Goal: Information Seeking & Learning: Learn about a topic

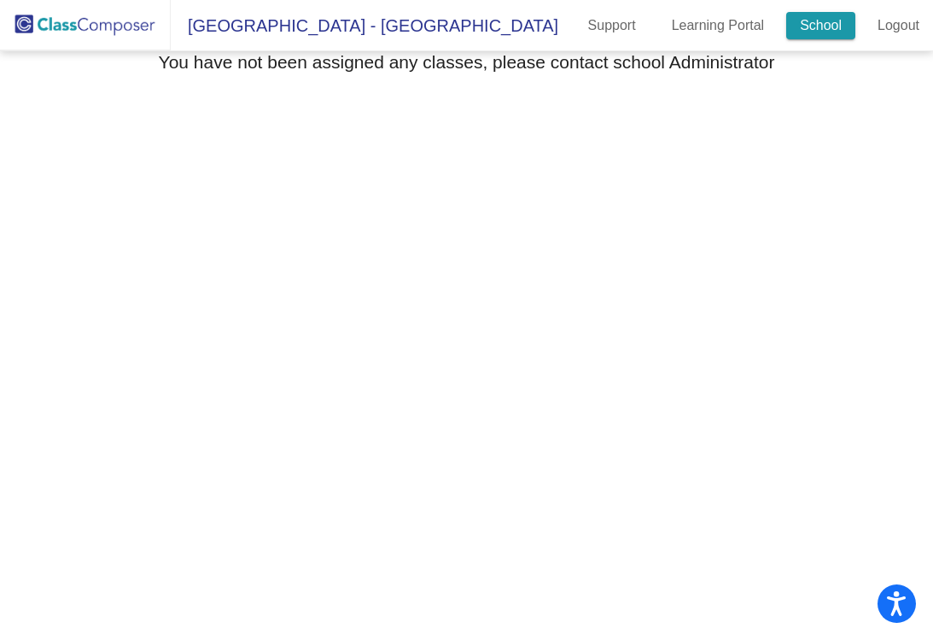
click at [822, 31] on link "School" at bounding box center [820, 25] width 69 height 27
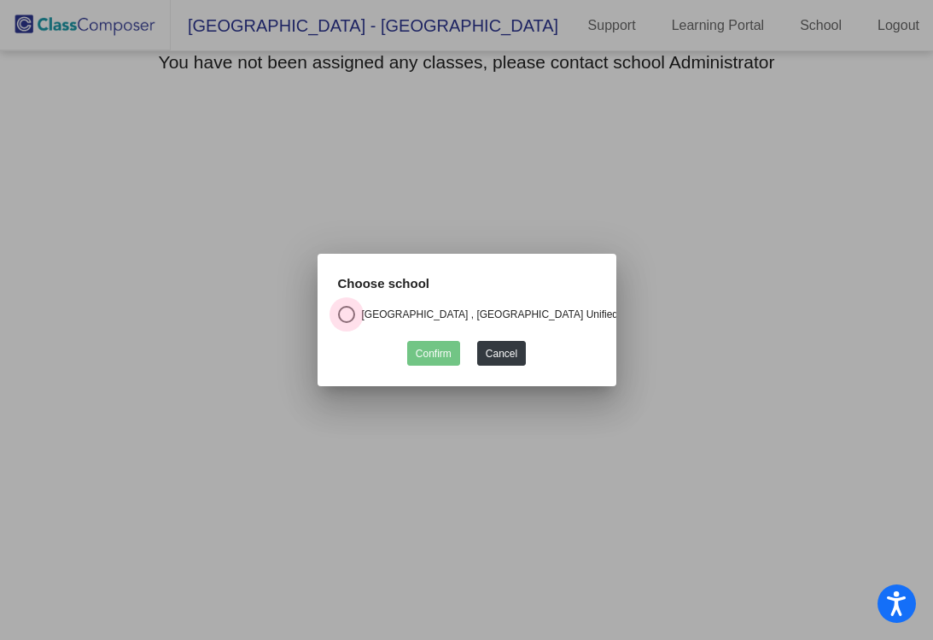
click at [444, 315] on div "[GEOGRAPHIC_DATA] , [GEOGRAPHIC_DATA] Unified School District" at bounding box center [521, 314] width 332 height 15
click at [347, 323] on input "[GEOGRAPHIC_DATA] , [GEOGRAPHIC_DATA] Unified School District" at bounding box center [346, 323] width 1 height 1
radio input "true"
click at [447, 353] on button "Confirm" at bounding box center [433, 353] width 53 height 25
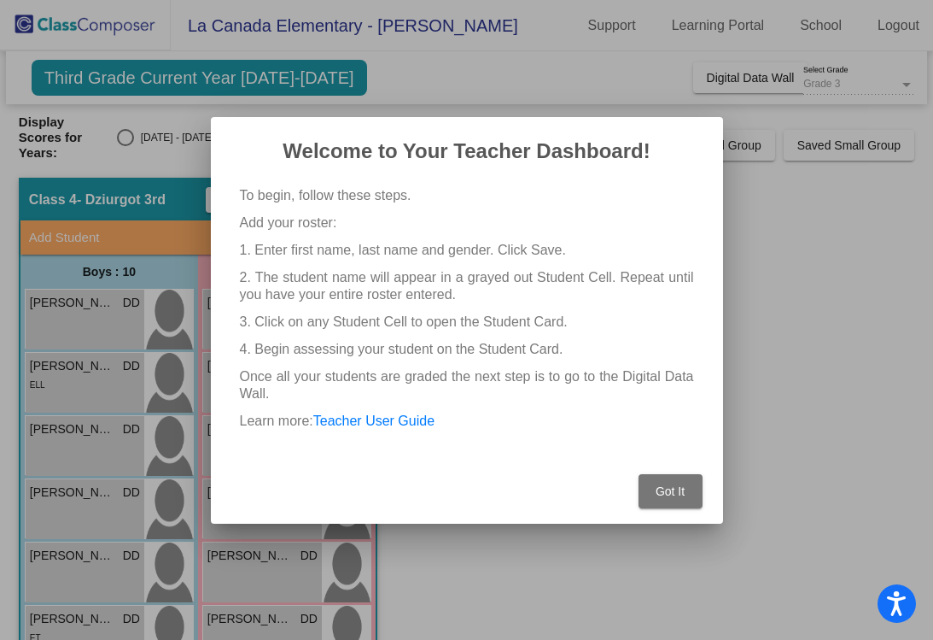
click at [683, 492] on span "Got It" at bounding box center [670, 491] width 29 height 14
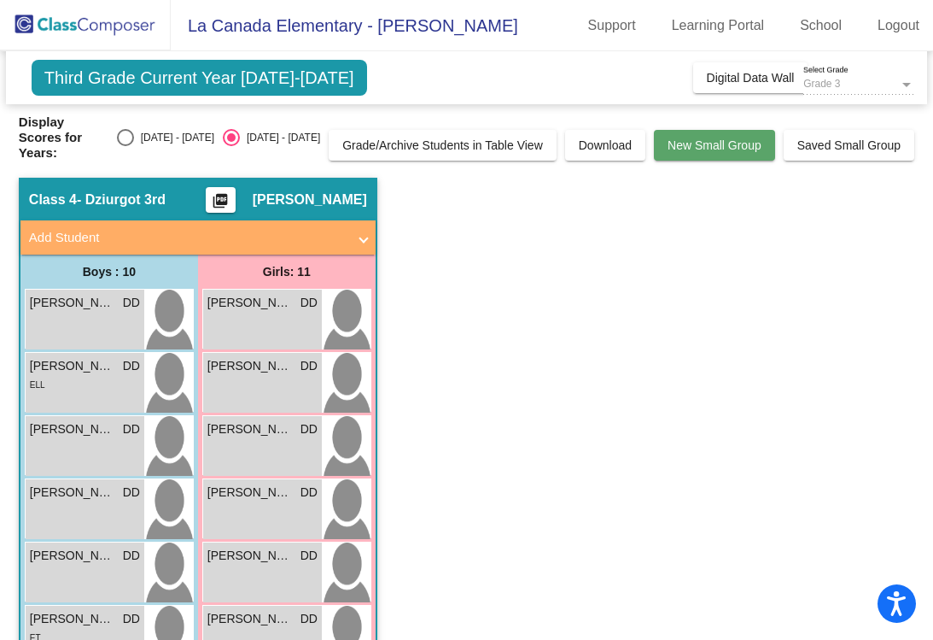
click at [682, 138] on span "New Small Group" at bounding box center [715, 145] width 94 height 14
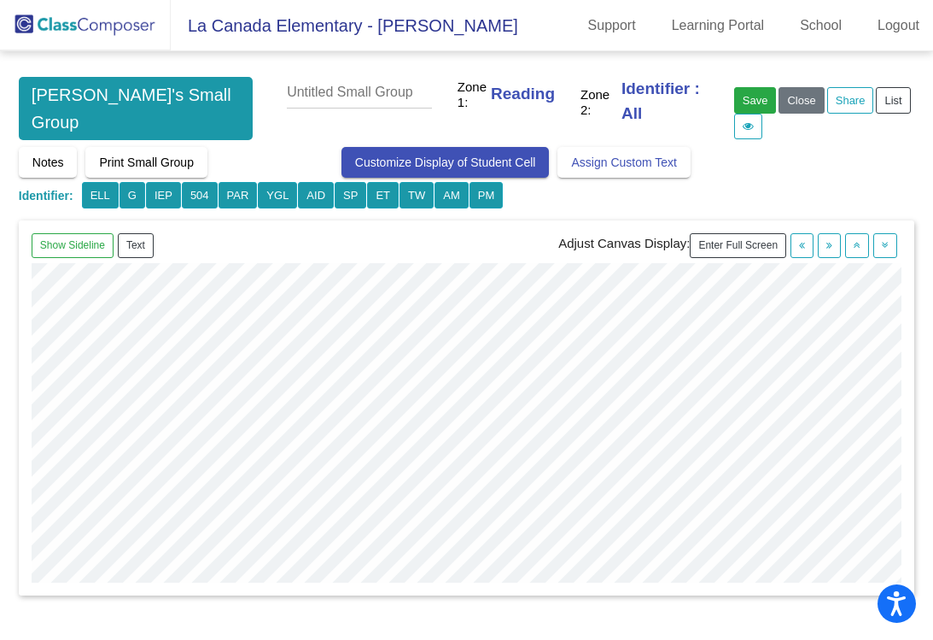
click at [866, 176] on div "Notes Print Small Group Customize Display of Student Cell Assign Custom Text Gr…" at bounding box center [467, 178] width 896 height 63
click at [108, 191] on button "ELL" at bounding box center [100, 195] width 37 height 26
click at [119, 197] on button "504" at bounding box center [100, 195] width 37 height 26
click at [46, 105] on span "Desiree's Small Group" at bounding box center [136, 108] width 234 height 63
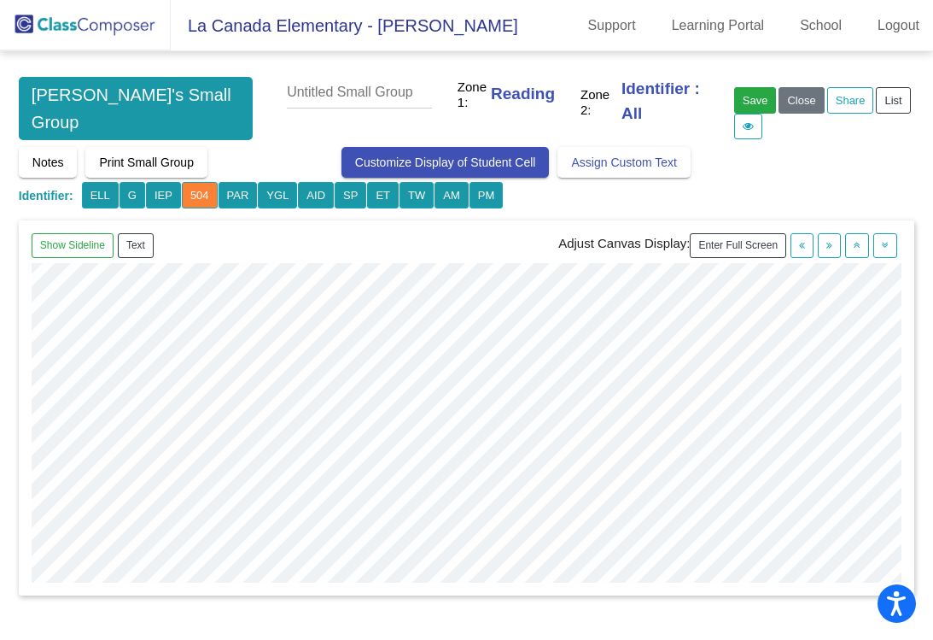
click at [378, 38] on span "La Canada Elementary - Desiree" at bounding box center [345, 25] width 348 height 27
click at [237, 26] on span "La Canada Elementary - Desiree" at bounding box center [345, 25] width 348 height 27
click at [90, 192] on button "ELL" at bounding box center [100, 195] width 37 height 26
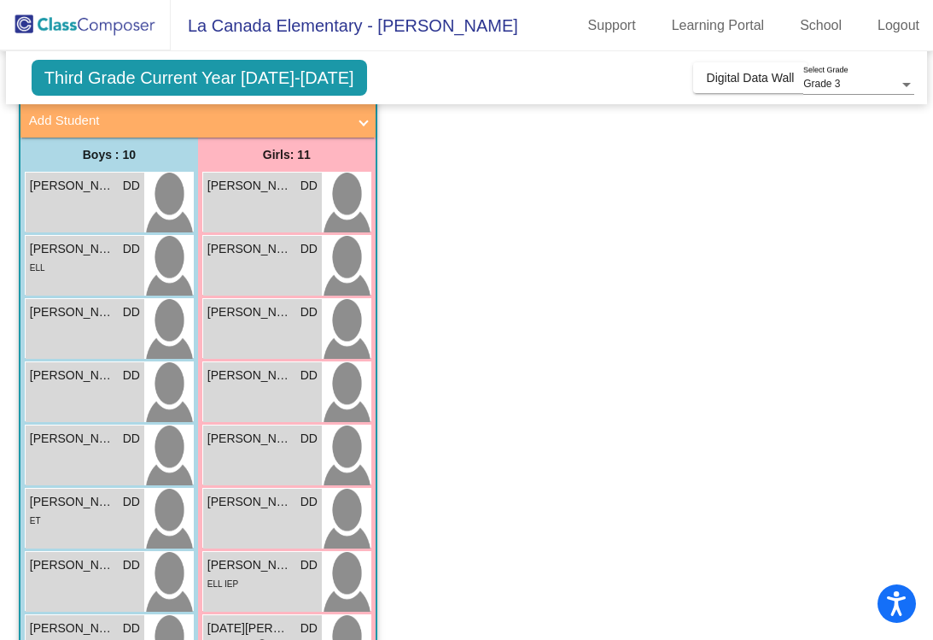
scroll to position [169, 0]
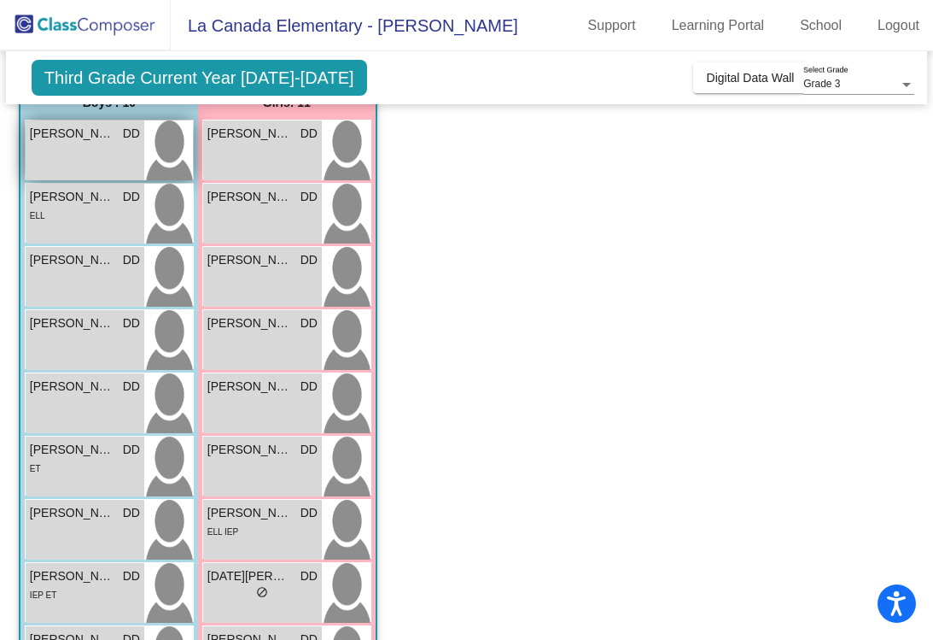
click at [163, 133] on img at bounding box center [168, 150] width 49 height 60
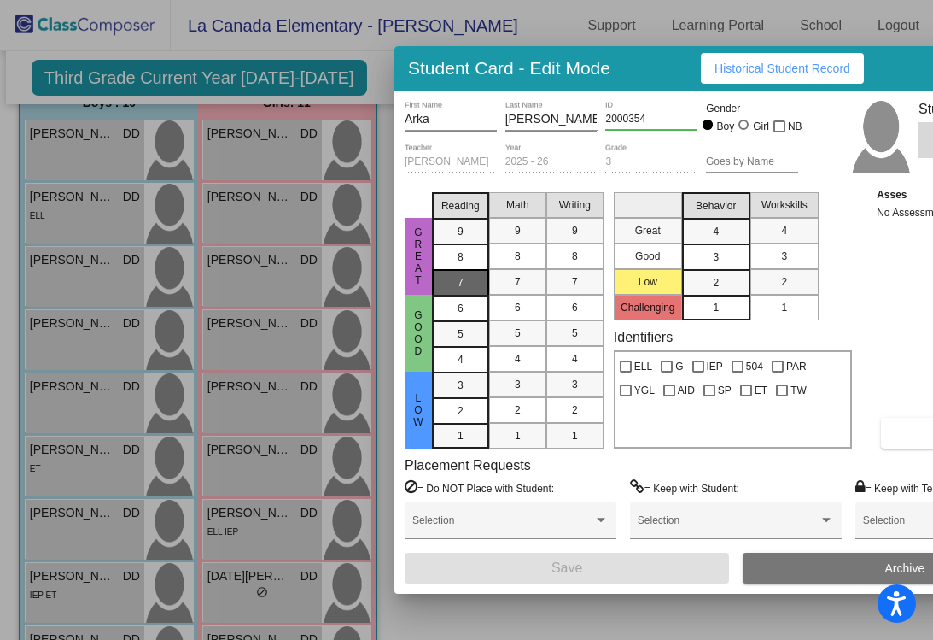
click at [464, 244] on div "7" at bounding box center [460, 232] width 33 height 26
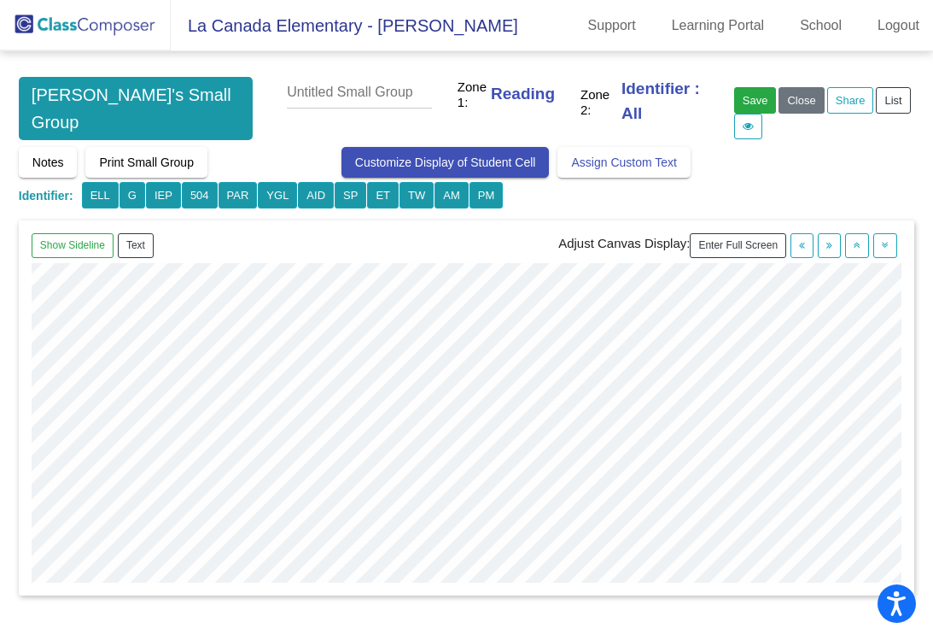
click at [248, 10] on mat-toolbar "La Canada Elementary - Desiree Support Learning Portal School Logout" at bounding box center [466, 25] width 933 height 51
click at [248, 12] on span "La Canada Elementary - Desiree" at bounding box center [345, 25] width 348 height 27
click at [78, 109] on span "Desiree's Small Group" at bounding box center [136, 108] width 234 height 63
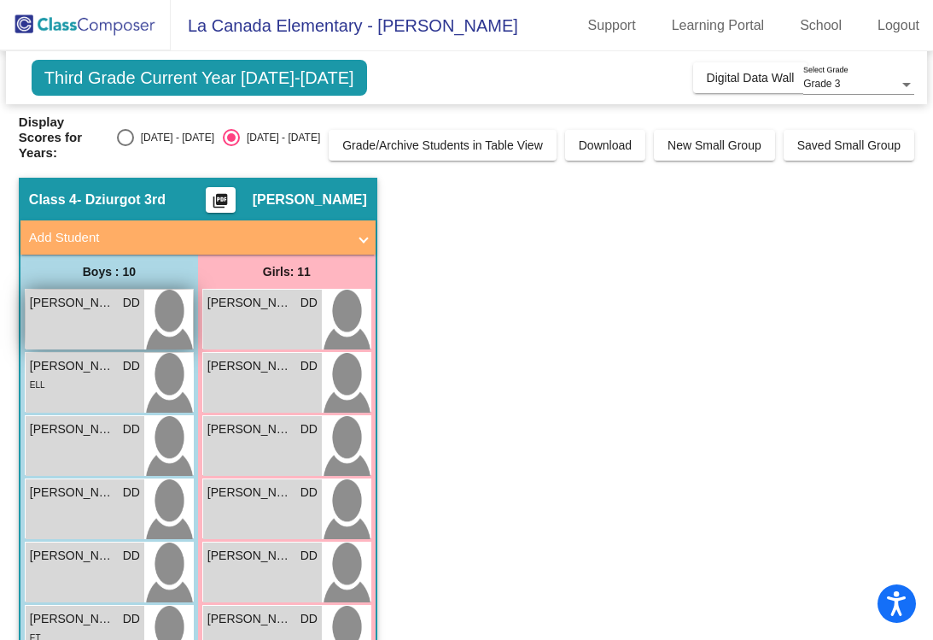
click at [85, 318] on div "Arka Terzian DD lock do_not_disturb_alt" at bounding box center [85, 319] width 119 height 60
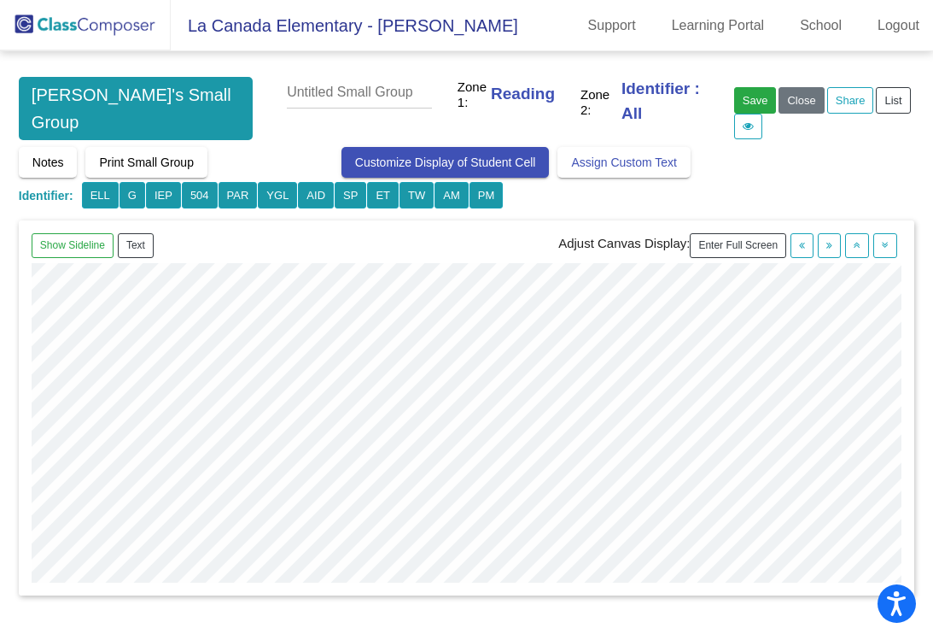
scroll to position [309, 0]
click at [126, 34] on img at bounding box center [85, 25] width 171 height 50
click at [119, 20] on img at bounding box center [85, 25] width 171 height 50
click at [275, 29] on span "La Canada Elementary - Desiree" at bounding box center [345, 25] width 348 height 27
click at [96, 29] on img at bounding box center [85, 25] width 171 height 50
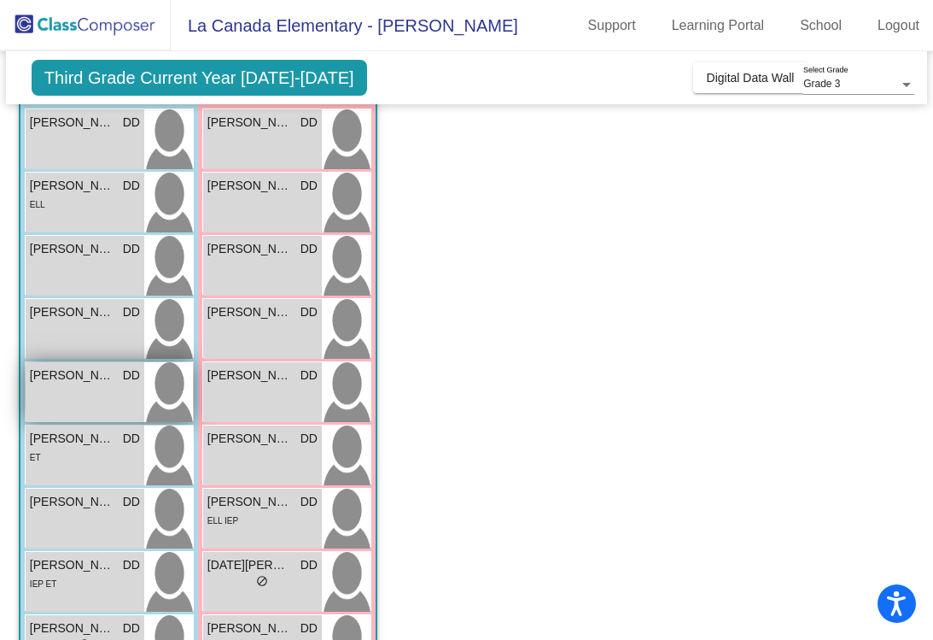
scroll to position [155, 0]
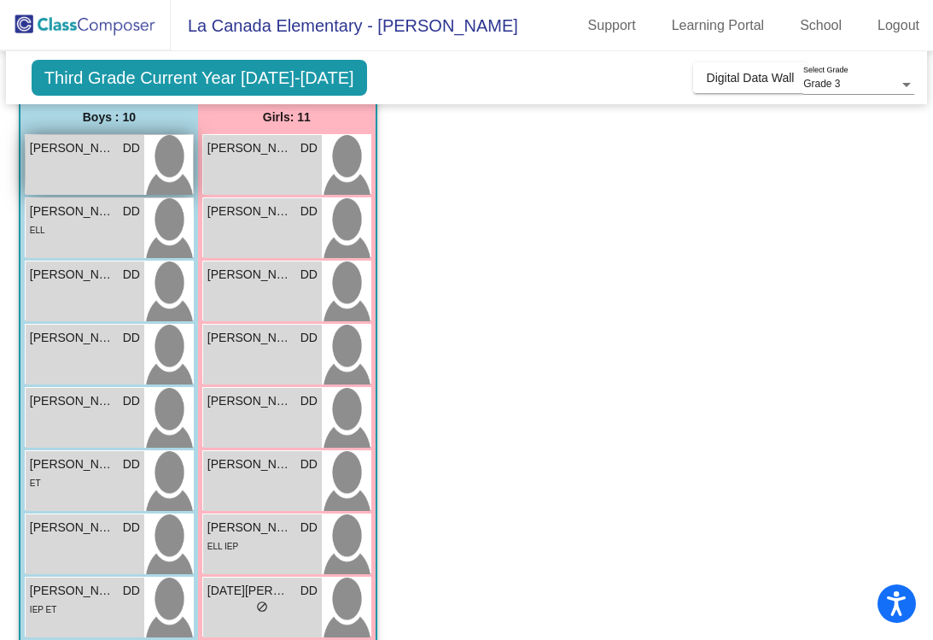
click at [64, 149] on div "Arka Terzian DD lock do_not_disturb_alt" at bounding box center [85, 165] width 119 height 60
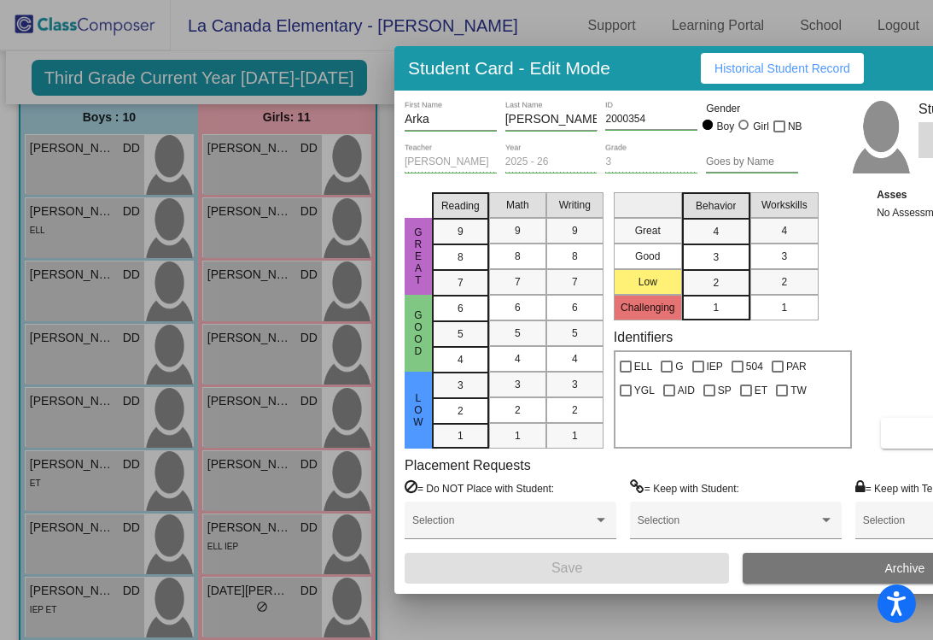
scroll to position [0, 0]
click at [94, 227] on div at bounding box center [466, 320] width 933 height 640
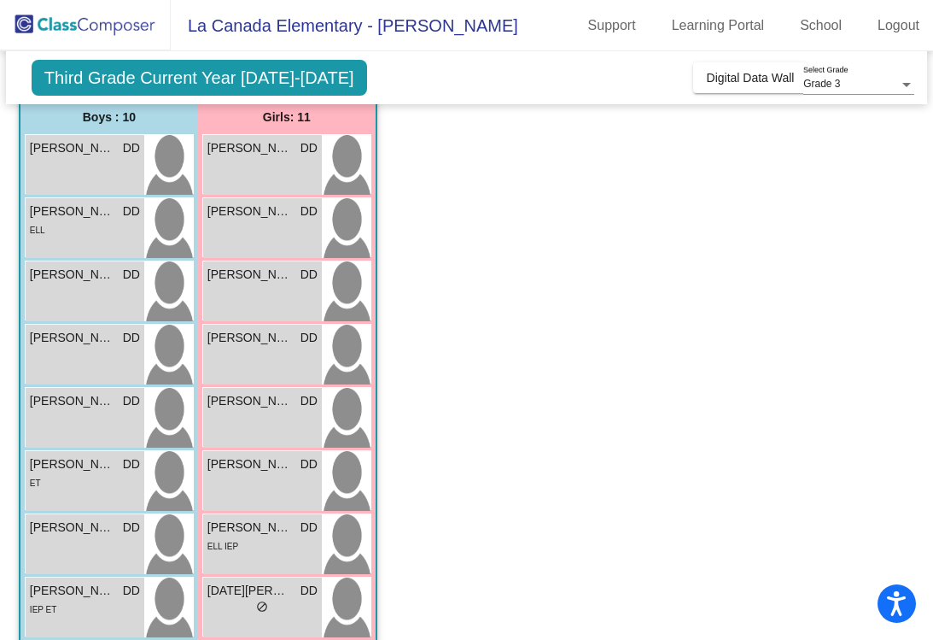
click at [94, 227] on div "Brandon Lee DD lock do_not_disturb_alt ELL" at bounding box center [85, 228] width 119 height 60
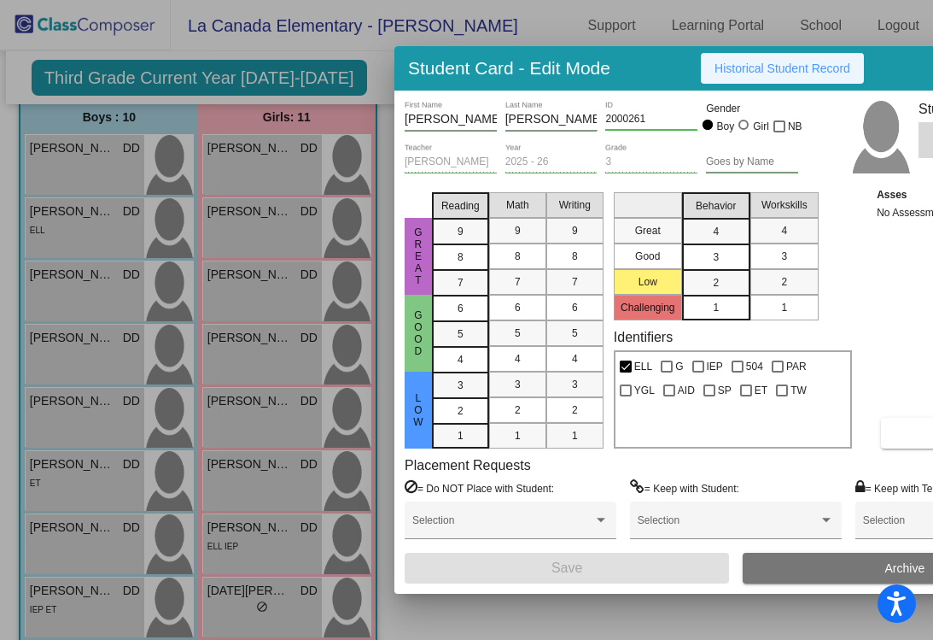
click at [744, 74] on span "Historical Student Record" at bounding box center [783, 68] width 136 height 14
click at [377, 58] on div at bounding box center [466, 320] width 933 height 640
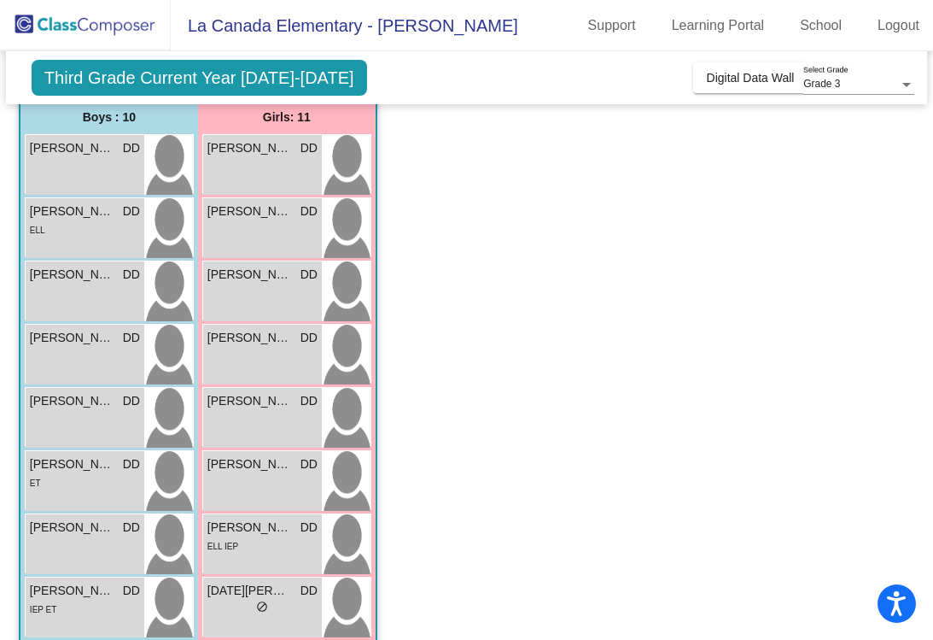
click at [850, 80] on div "Grade 3" at bounding box center [851, 85] width 96 height 12
click at [628, 81] on div at bounding box center [466, 320] width 933 height 640
click at [715, 85] on button "Digital Data Wall" at bounding box center [750, 77] width 115 height 31
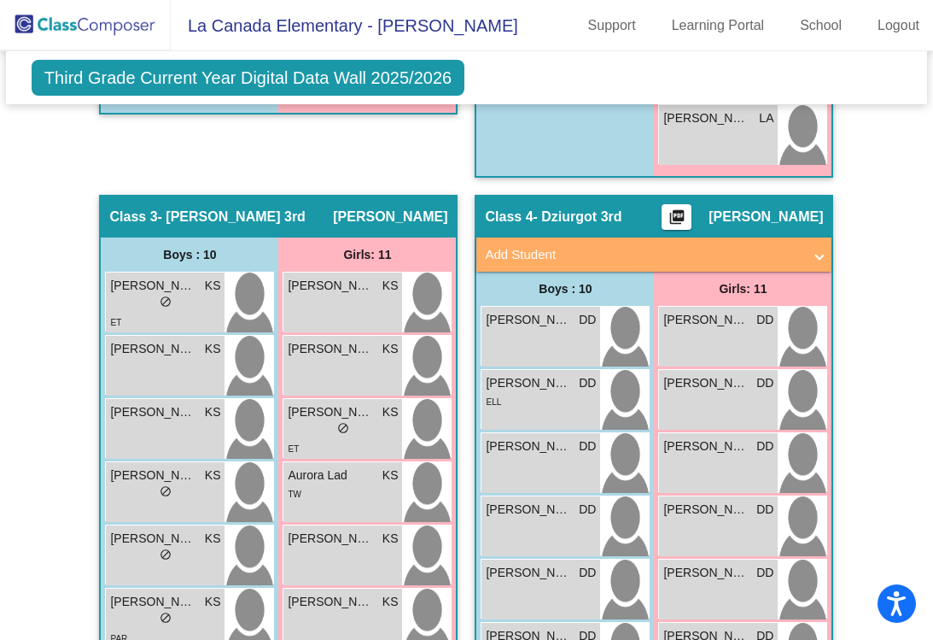
scroll to position [1268, 0]
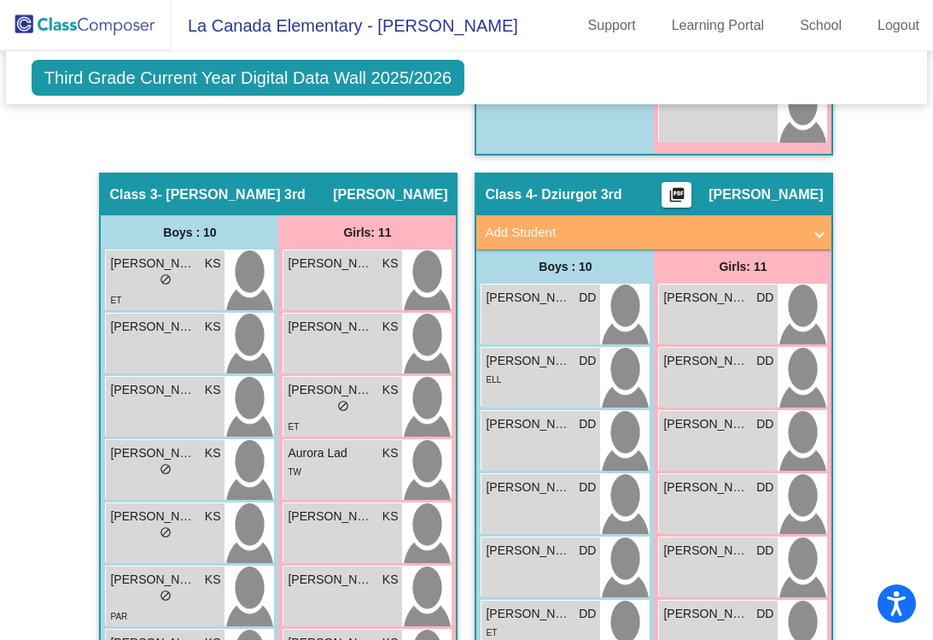
click at [755, 225] on mat-panel-title "Add Student" at bounding box center [644, 233] width 318 height 20
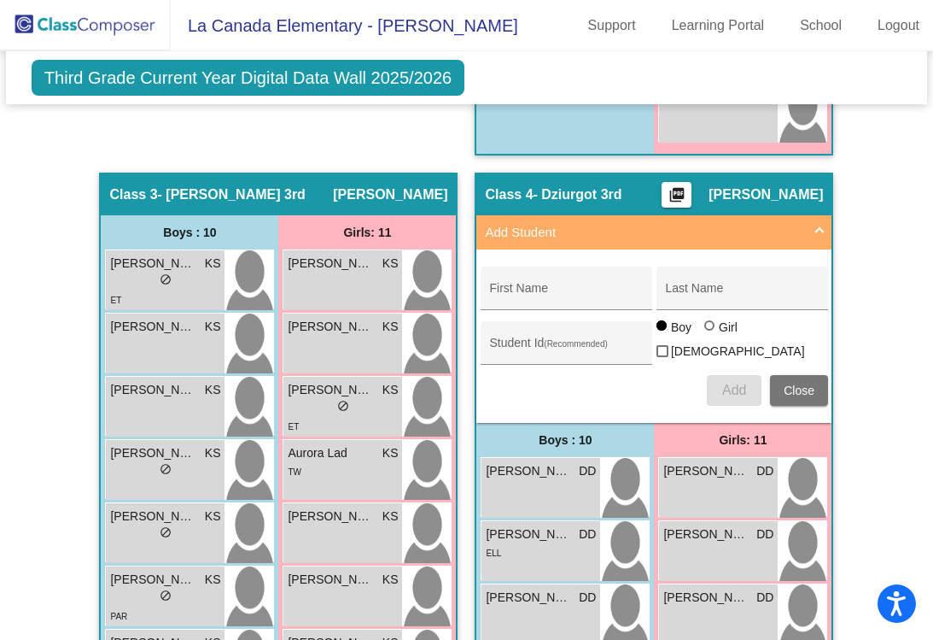
click at [837, 279] on div "Hallway - Hallway Class picture_as_pdf Add Student First Name Last Name Student…" at bounding box center [467, 213] width 896 height 1932
click at [682, 186] on mat-icon "picture_as_pdf" at bounding box center [677, 198] width 20 height 24
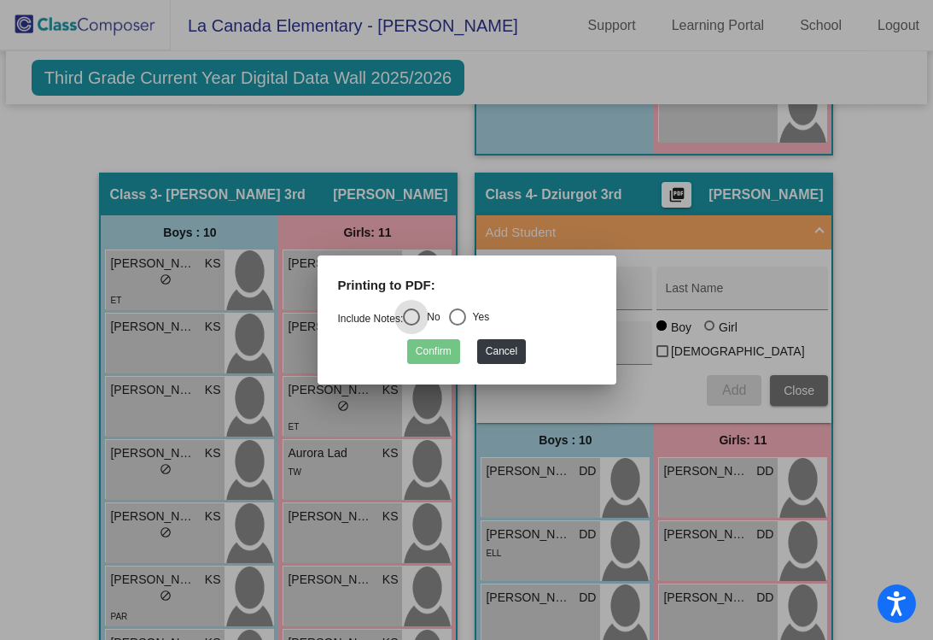
click at [458, 322] on div "Select an option" at bounding box center [457, 316] width 17 height 17
click at [458, 325] on input "Yes" at bounding box center [457, 325] width 1 height 1
radio input "true"
click at [434, 359] on button "Confirm" at bounding box center [433, 351] width 53 height 25
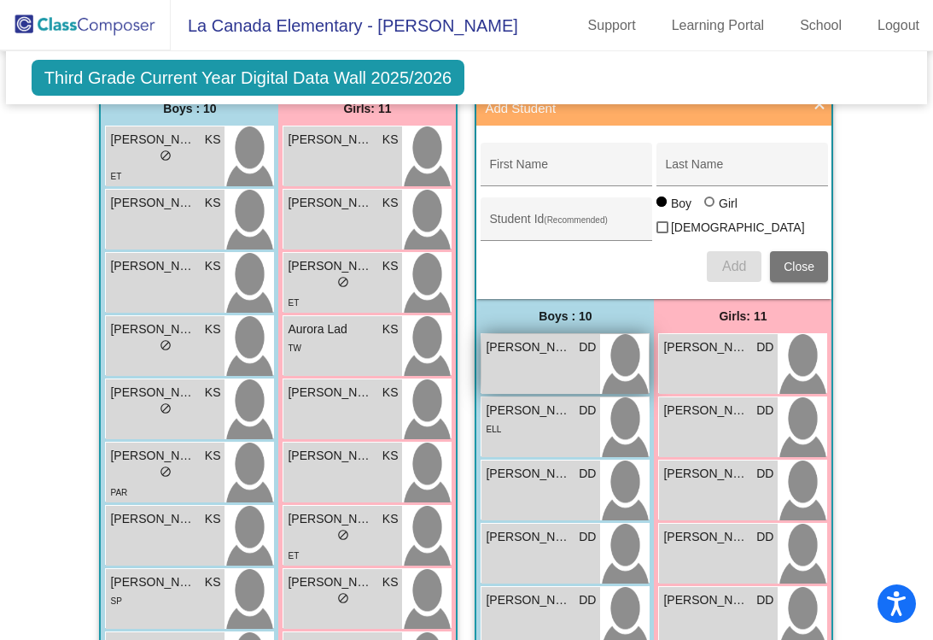
scroll to position [1408, 0]
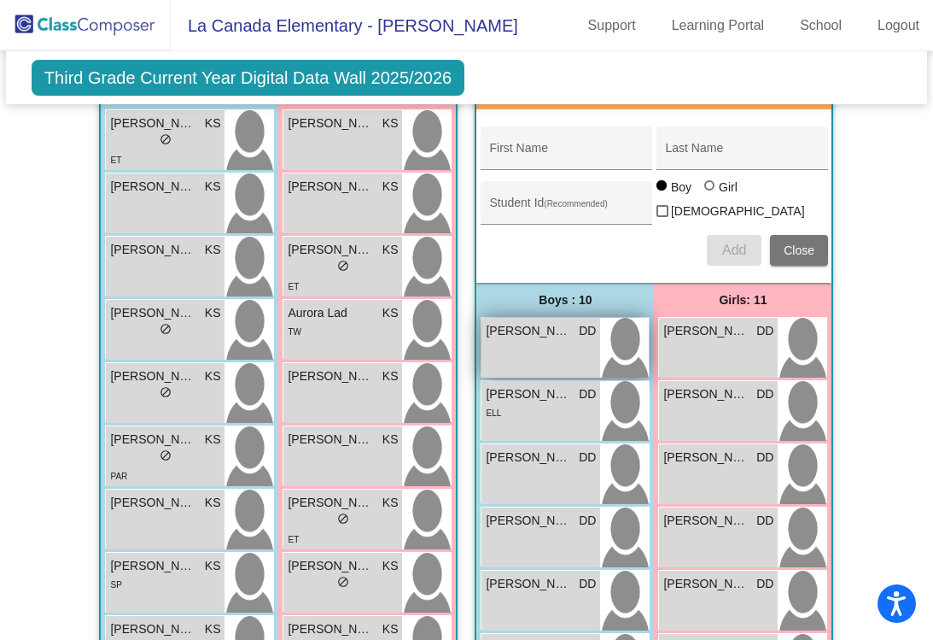
click at [551, 329] on div "Arka Terzian DD lock do_not_disturb_alt" at bounding box center [541, 348] width 119 height 60
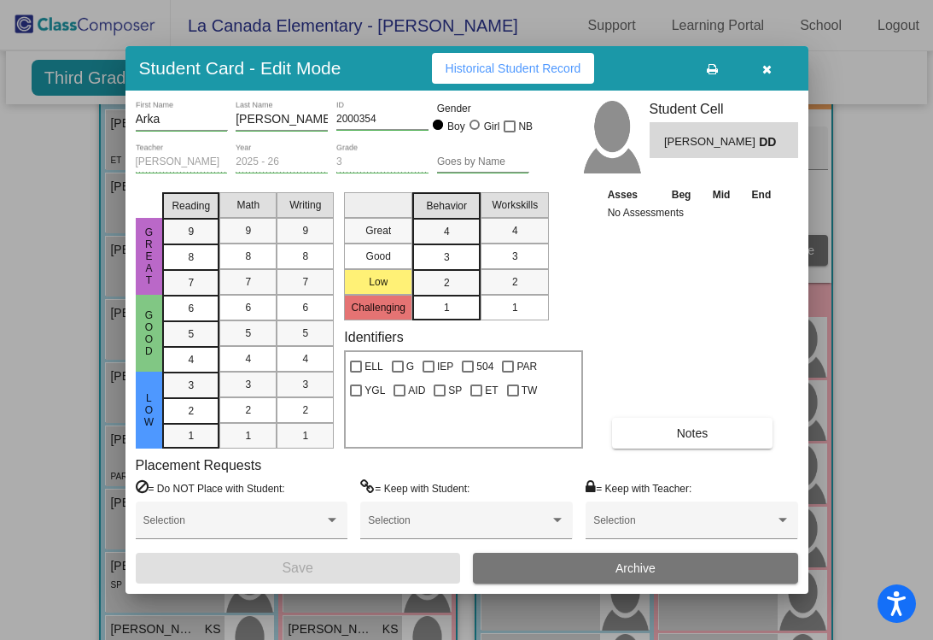
click at [524, 77] on button "Historical Student Record" at bounding box center [513, 68] width 163 height 31
click at [767, 80] on button "button" at bounding box center [767, 68] width 55 height 31
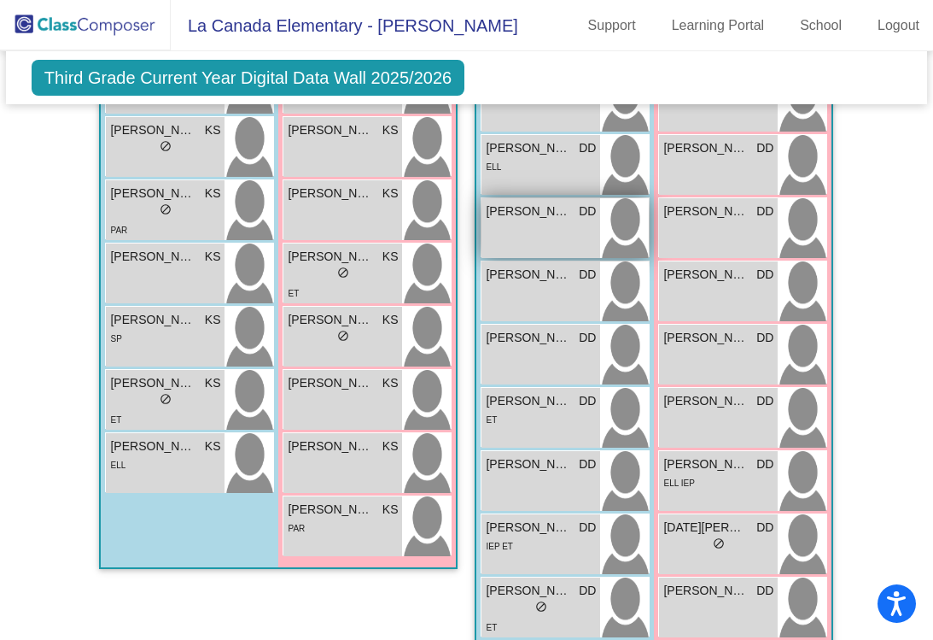
scroll to position [1652, 0]
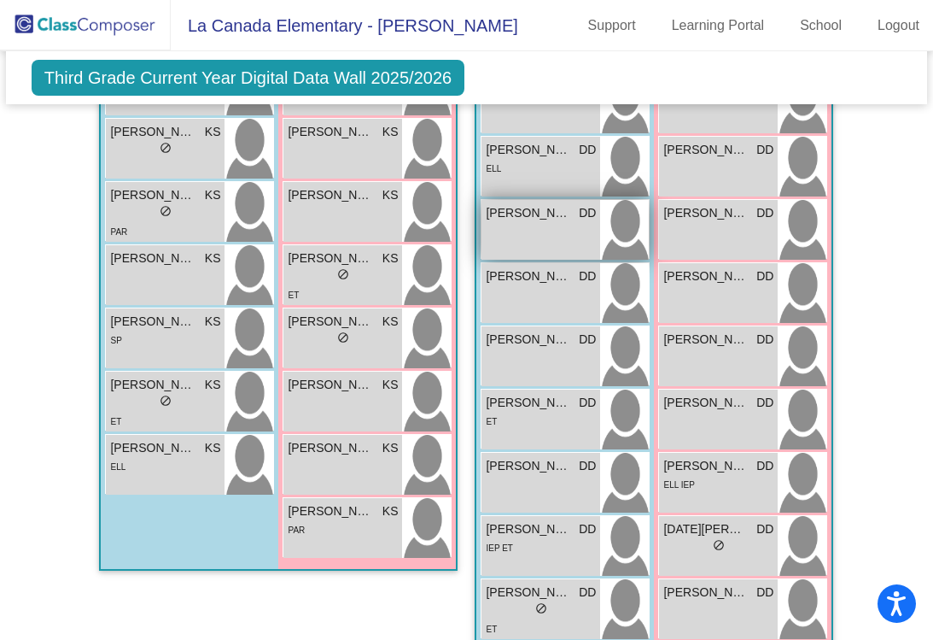
click at [547, 221] on div "Conner Park DD lock do_not_disturb_alt" at bounding box center [541, 230] width 119 height 60
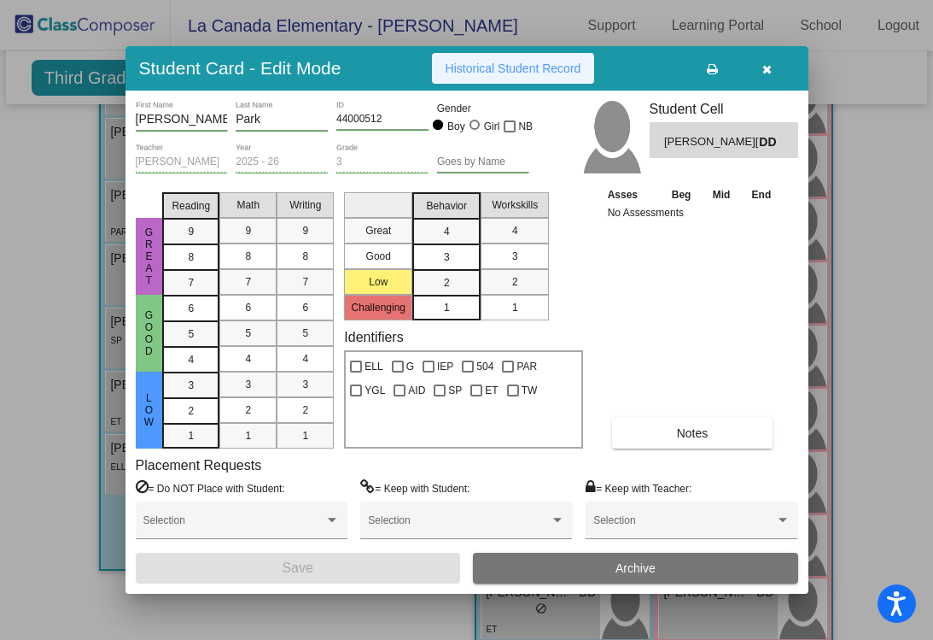
click at [549, 61] on span "Historical Student Record" at bounding box center [514, 68] width 136 height 14
click at [767, 62] on span "button" at bounding box center [766, 68] width 9 height 14
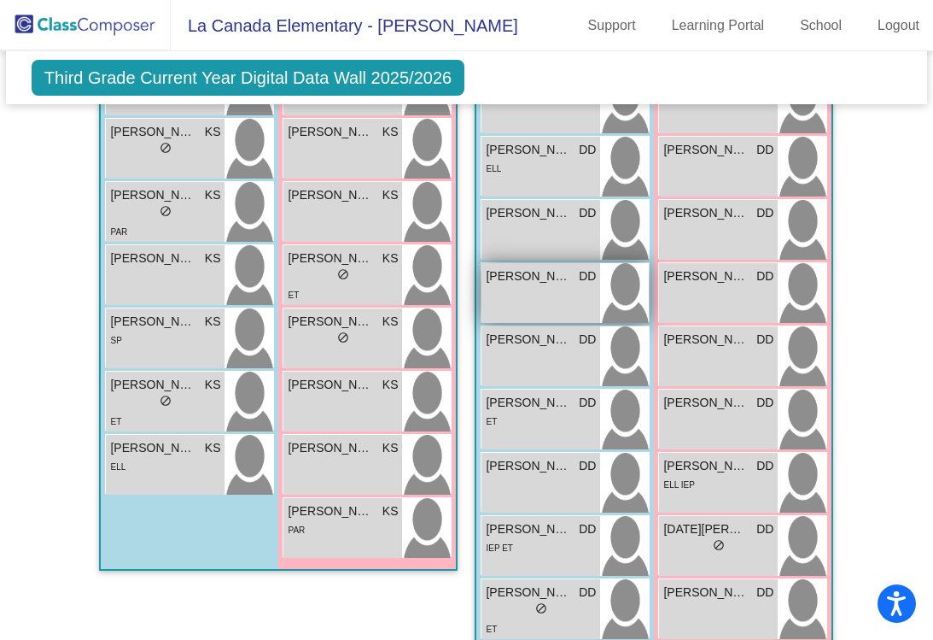
click at [546, 282] on div "David Park DD lock do_not_disturb_alt" at bounding box center [541, 293] width 119 height 60
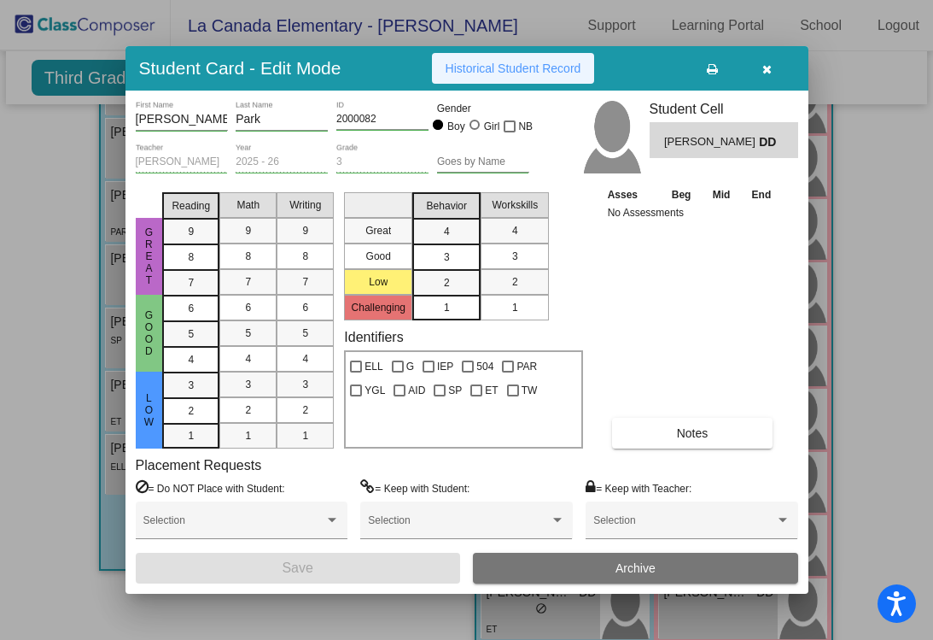
click at [487, 67] on span "Historical Student Record" at bounding box center [514, 68] width 136 height 14
click at [776, 73] on button "button" at bounding box center [767, 68] width 55 height 31
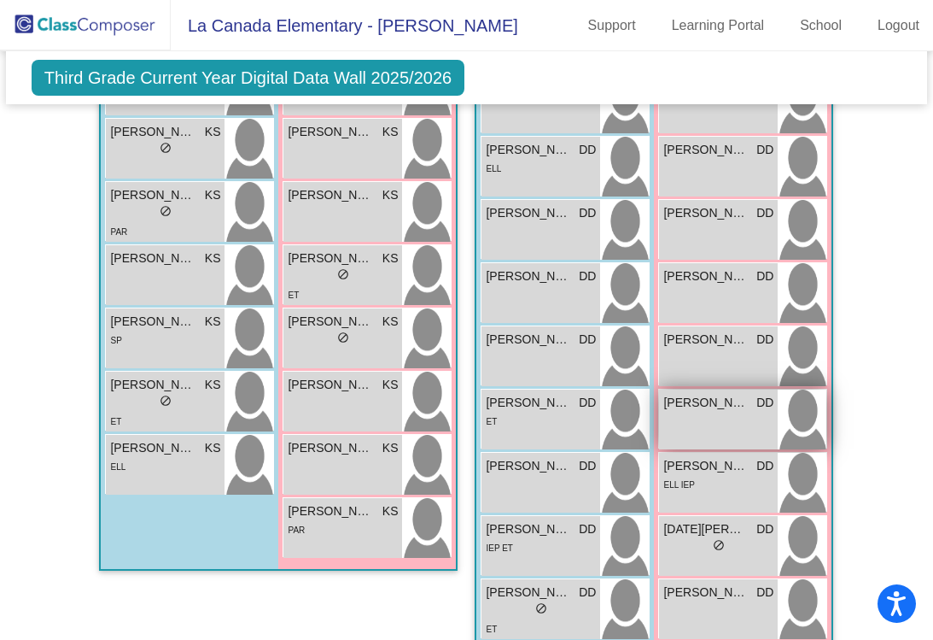
click at [742, 406] on div "Katie Sim DD lock do_not_disturb_alt" at bounding box center [718, 419] width 119 height 60
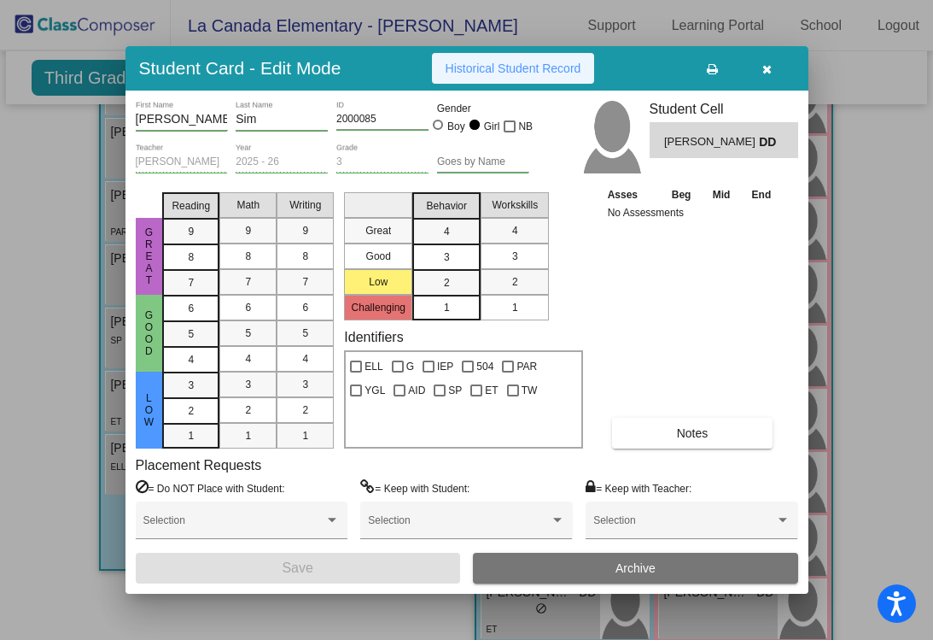
click at [523, 73] on span "Historical Student Record" at bounding box center [514, 68] width 136 height 14
click at [767, 69] on icon "button" at bounding box center [766, 69] width 9 height 12
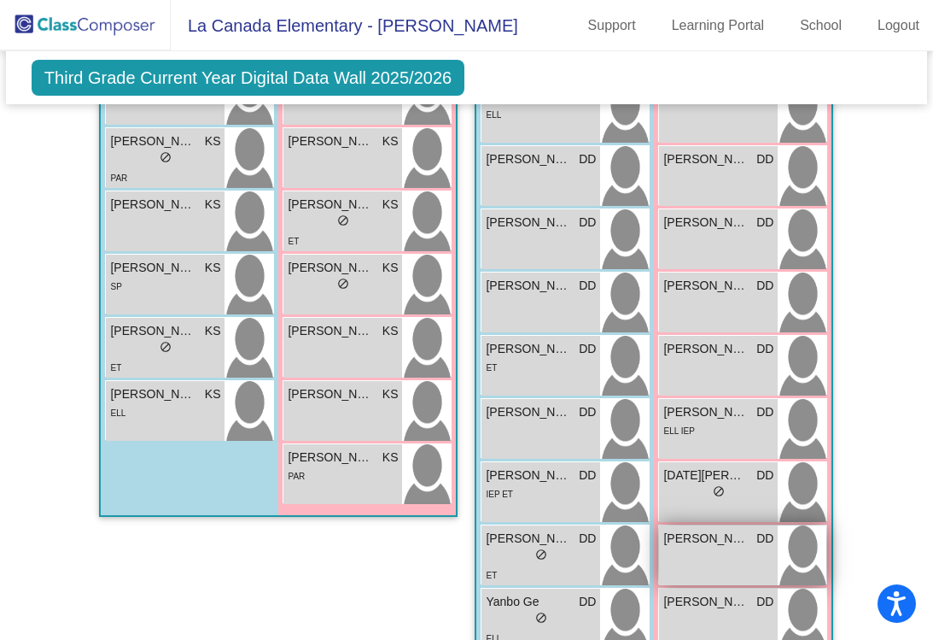
scroll to position [1697, 0]
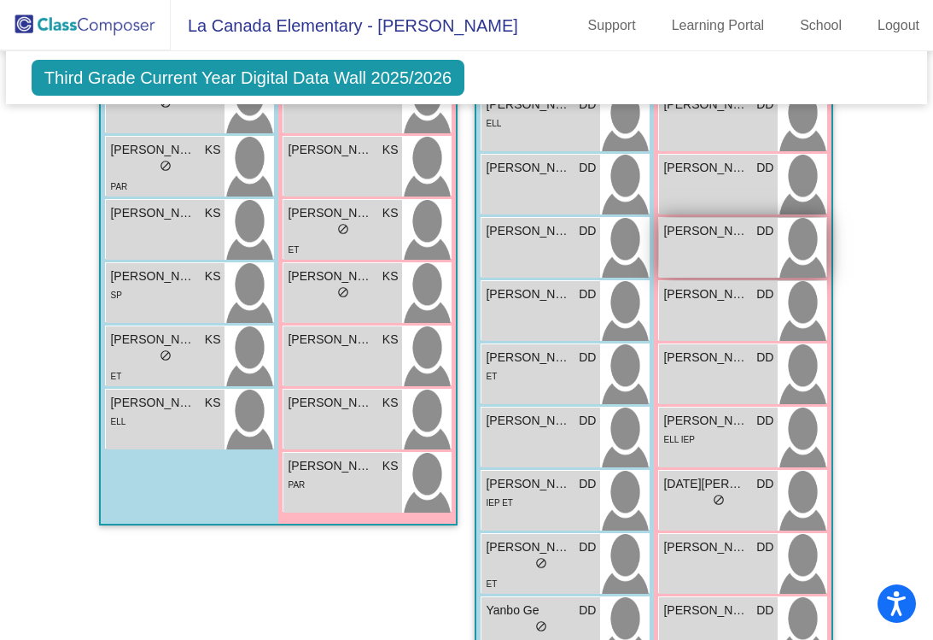
click at [705, 222] on span "Emmaline Ward" at bounding box center [705, 231] width 85 height 18
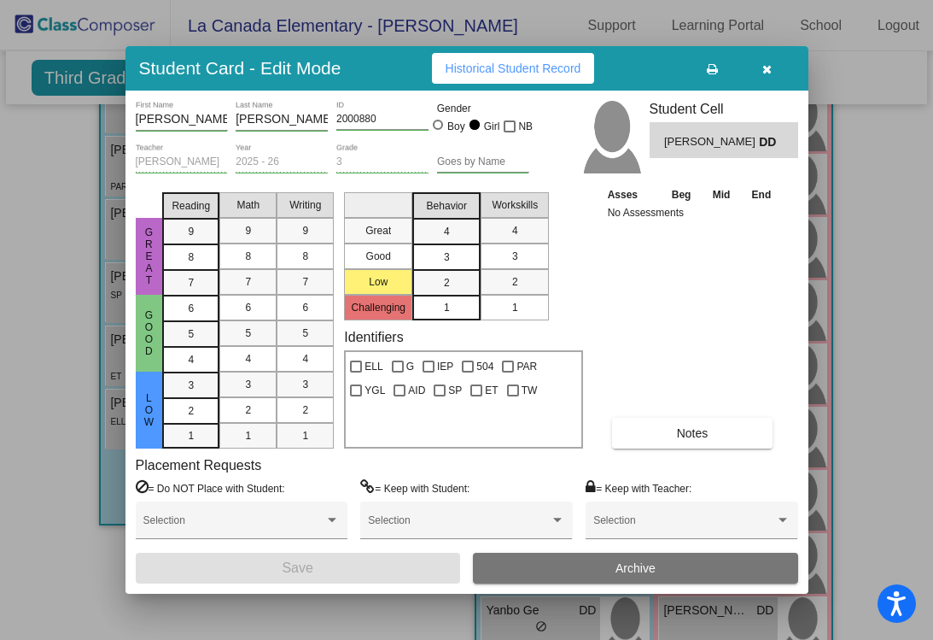
click at [515, 71] on span "Historical Student Record" at bounding box center [514, 68] width 136 height 14
click at [768, 65] on icon "button" at bounding box center [766, 69] width 9 height 12
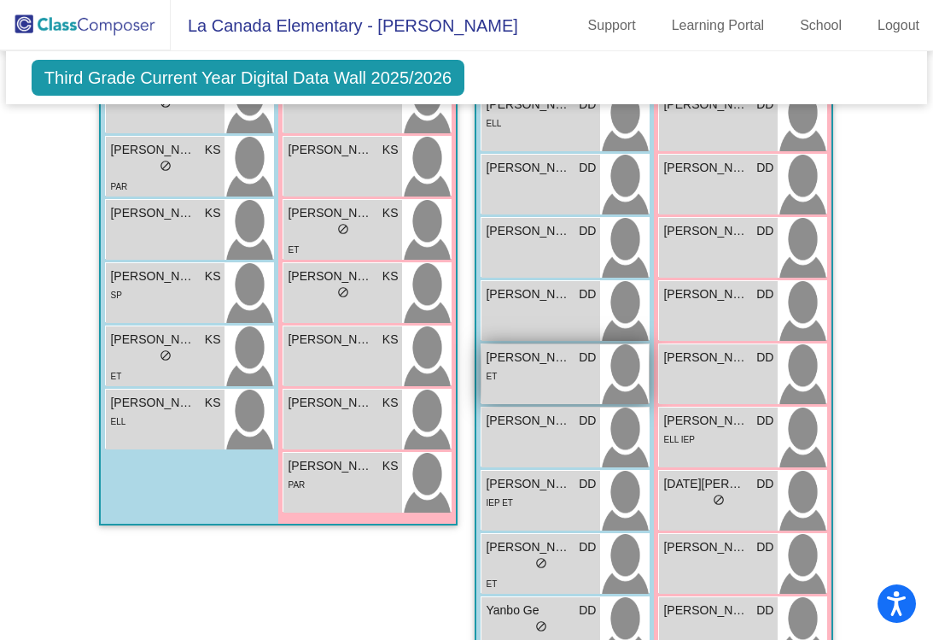
click at [553, 366] on div "ET" at bounding box center [541, 375] width 110 height 18
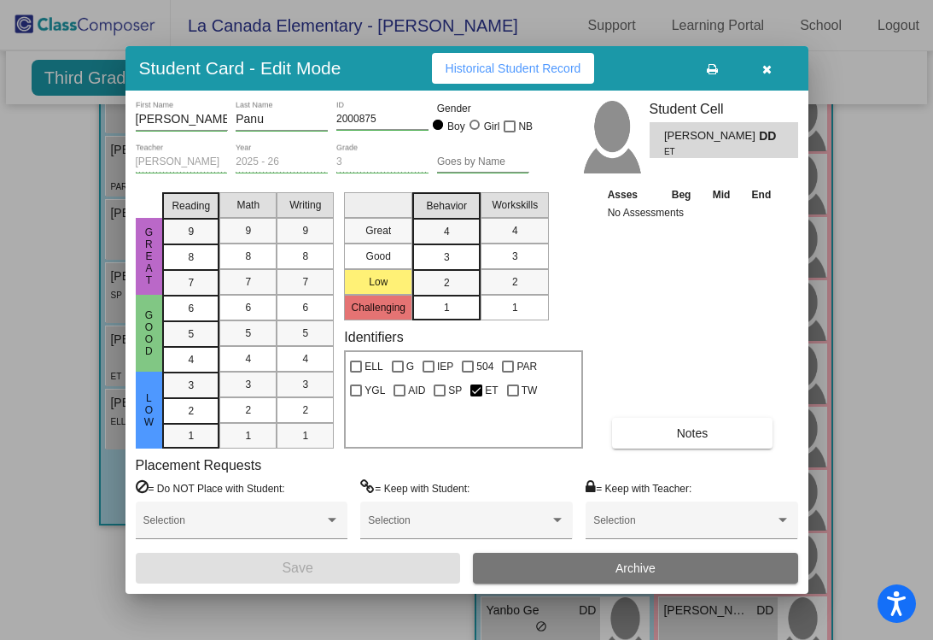
click at [553, 78] on button "Historical Student Record" at bounding box center [513, 68] width 163 height 31
click at [768, 75] on icon "button" at bounding box center [766, 69] width 9 height 12
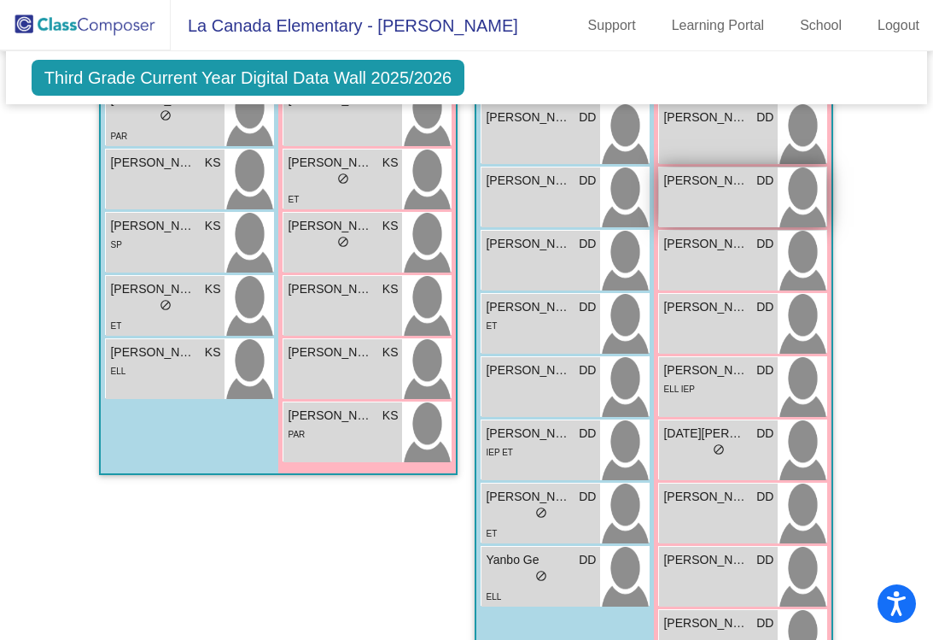
scroll to position [1797, 0]
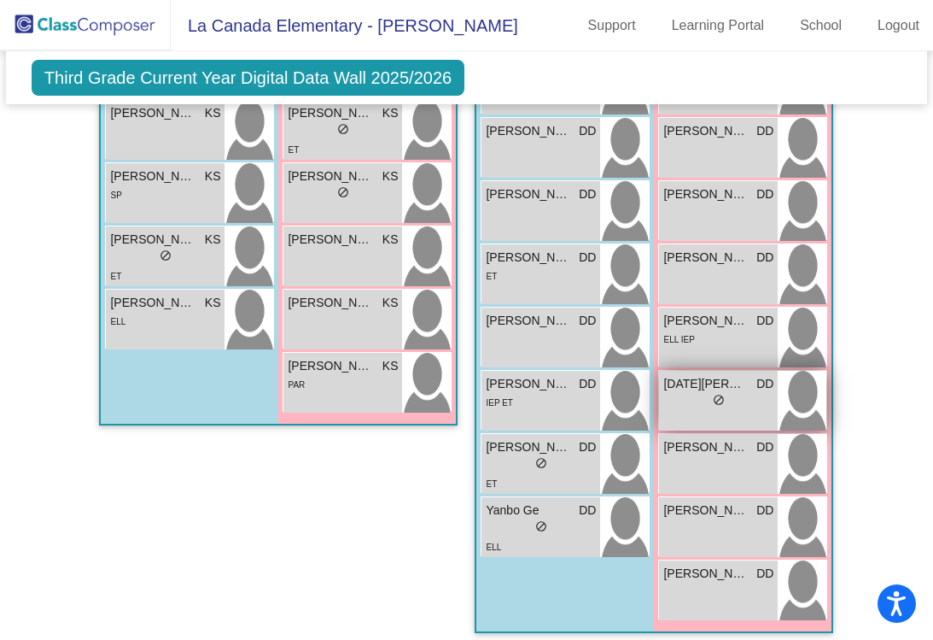
click at [715, 375] on span "Lucia Osorno" at bounding box center [705, 384] width 85 height 18
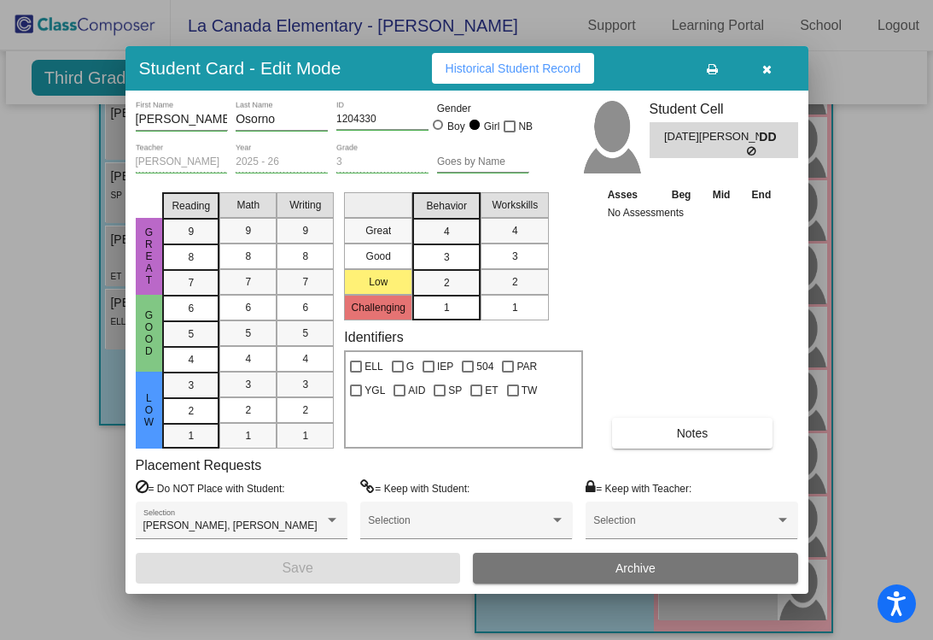
click at [533, 73] on span "Historical Student Record" at bounding box center [514, 68] width 136 height 14
click at [765, 65] on icon "button" at bounding box center [766, 69] width 9 height 12
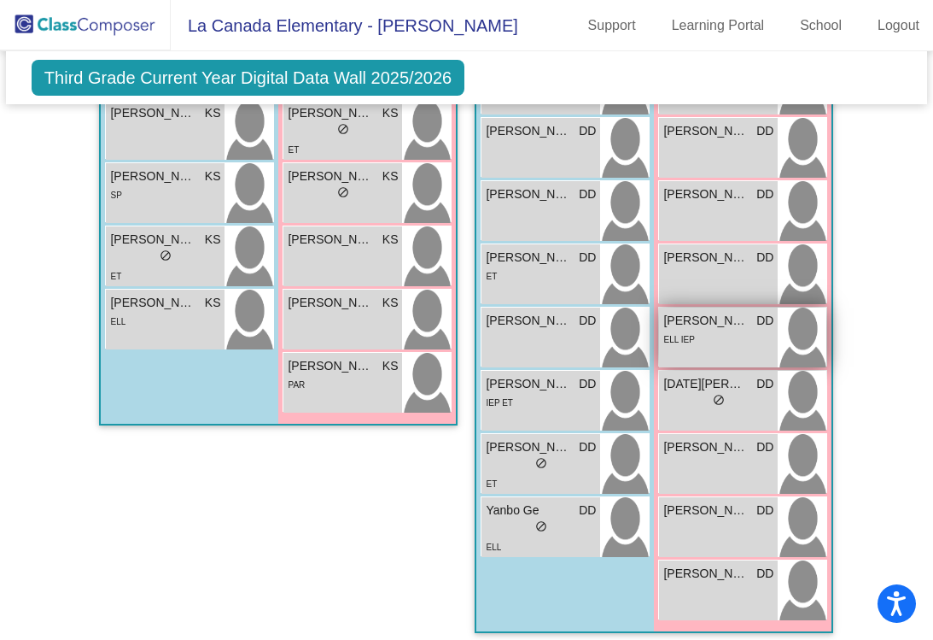
click at [695, 312] on span "Keyla Mora" at bounding box center [705, 321] width 85 height 18
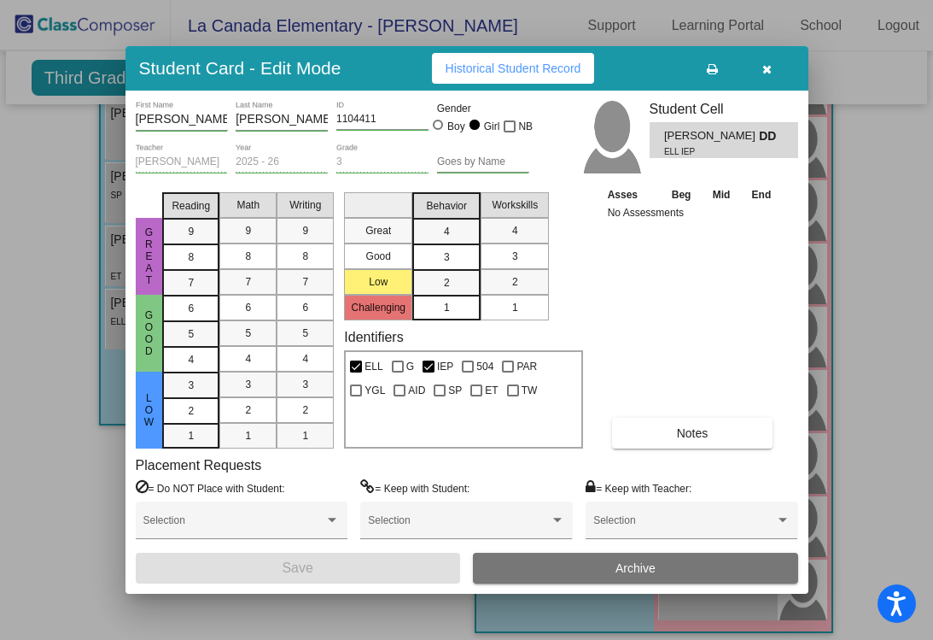
click at [553, 72] on span "Historical Student Record" at bounding box center [514, 68] width 136 height 14
click at [770, 70] on icon "button" at bounding box center [766, 69] width 9 height 12
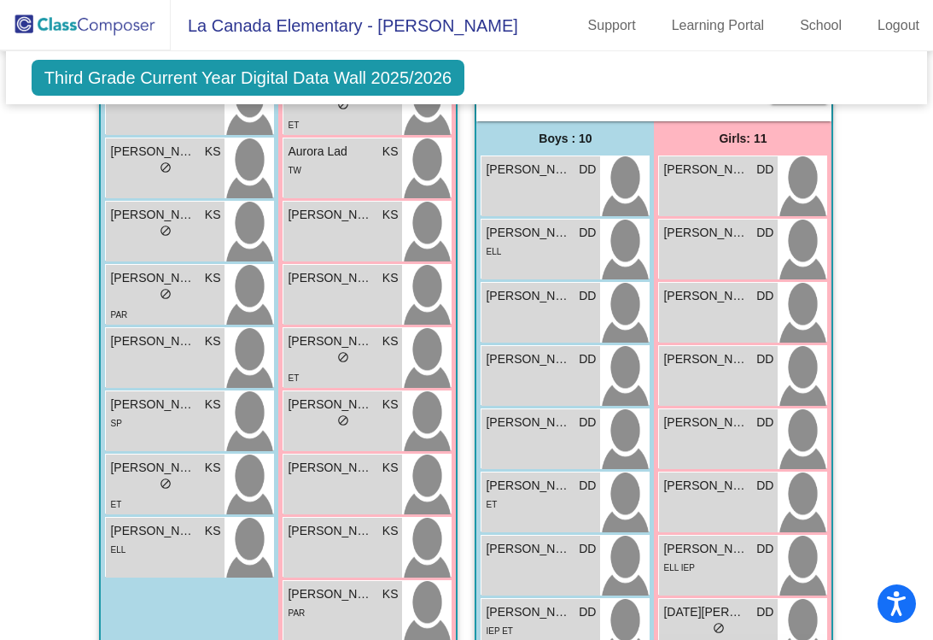
scroll to position [1571, 0]
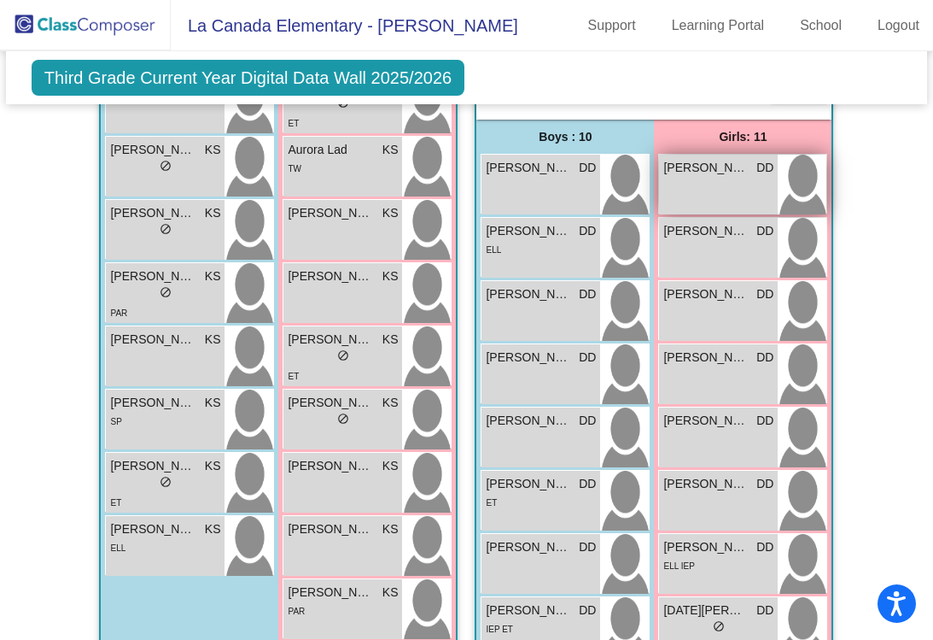
click at [708, 159] on span "Allison Lin" at bounding box center [705, 168] width 85 height 18
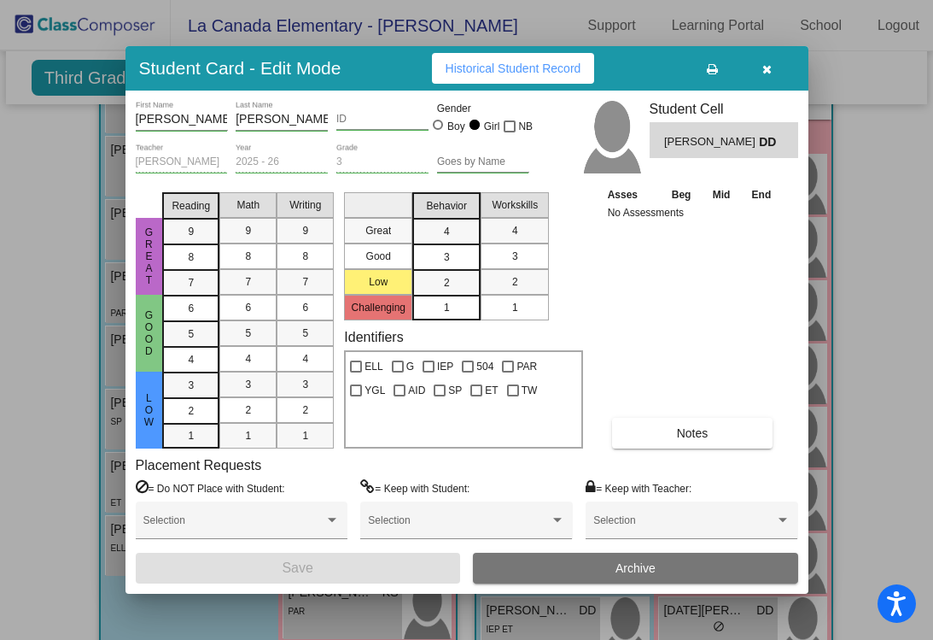
click at [495, 70] on span "Historical Student Record" at bounding box center [514, 68] width 136 height 14
click at [775, 73] on button "button" at bounding box center [767, 68] width 55 height 31
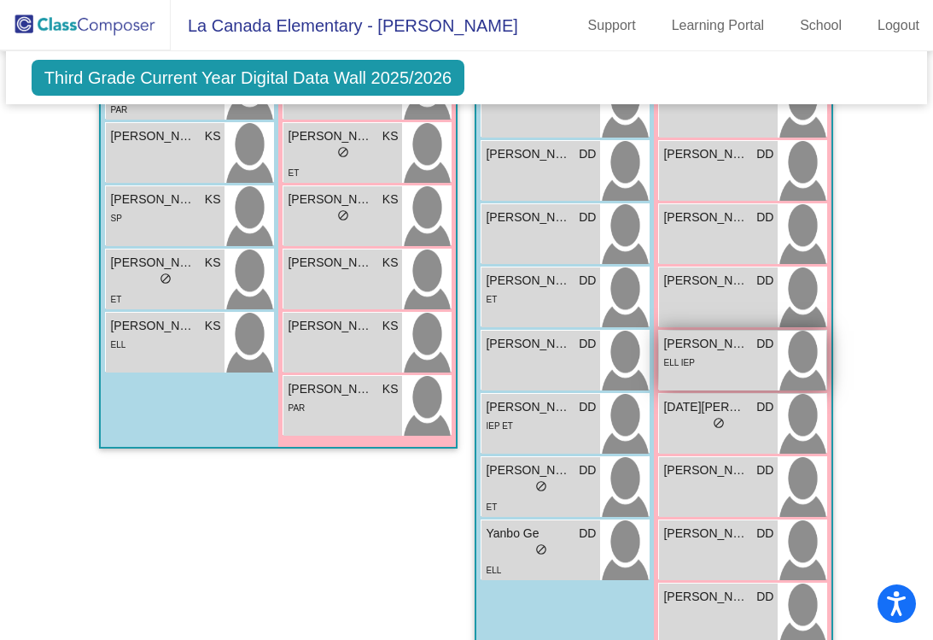
scroll to position [1797, 0]
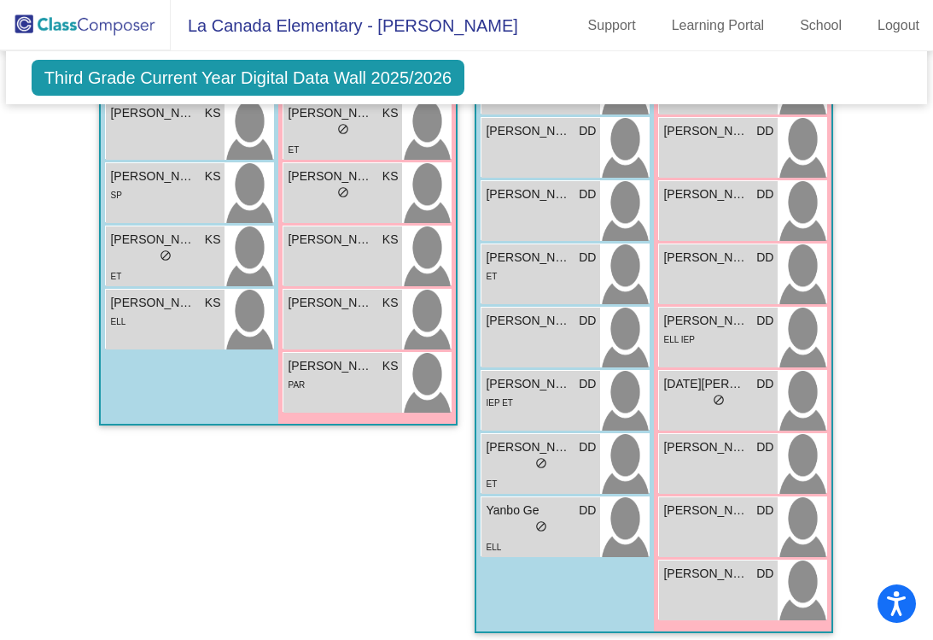
click at [675, 475] on div "Allison Lin DD lock do_not_disturb_alt Charlotte Etters DD lock do_not_disturb_…" at bounding box center [742, 274] width 169 height 695
click at [678, 501] on span "Riley Kim" at bounding box center [705, 510] width 85 height 18
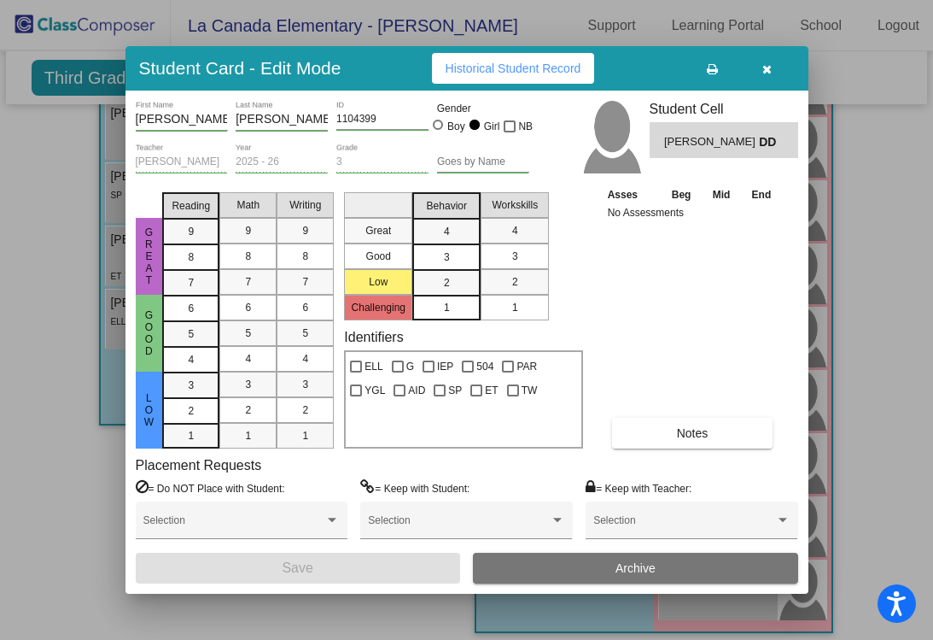
click at [514, 63] on span "Historical Student Record" at bounding box center [514, 68] width 136 height 14
click at [768, 72] on icon "button" at bounding box center [766, 69] width 9 height 12
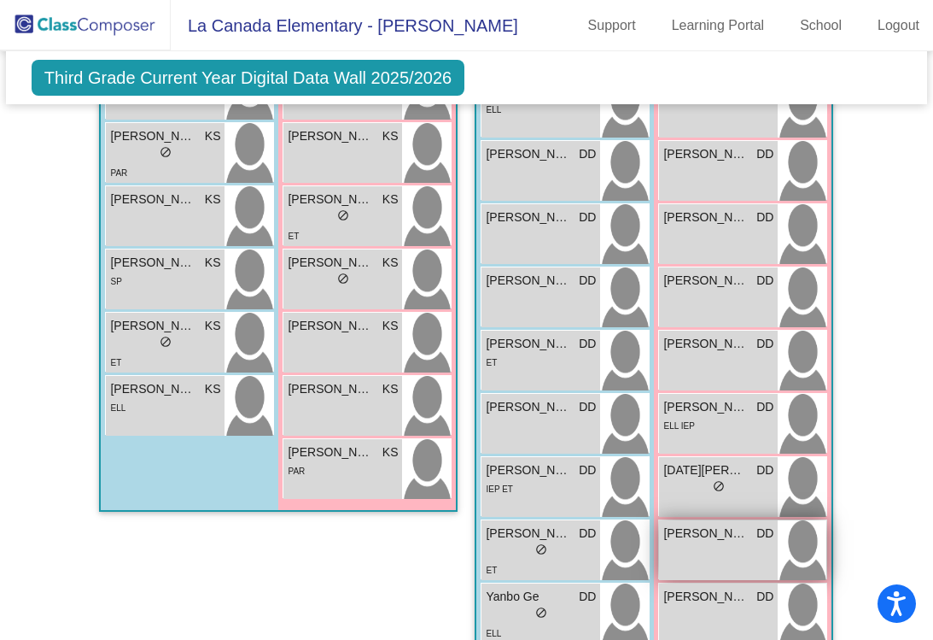
scroll to position [1710, 0]
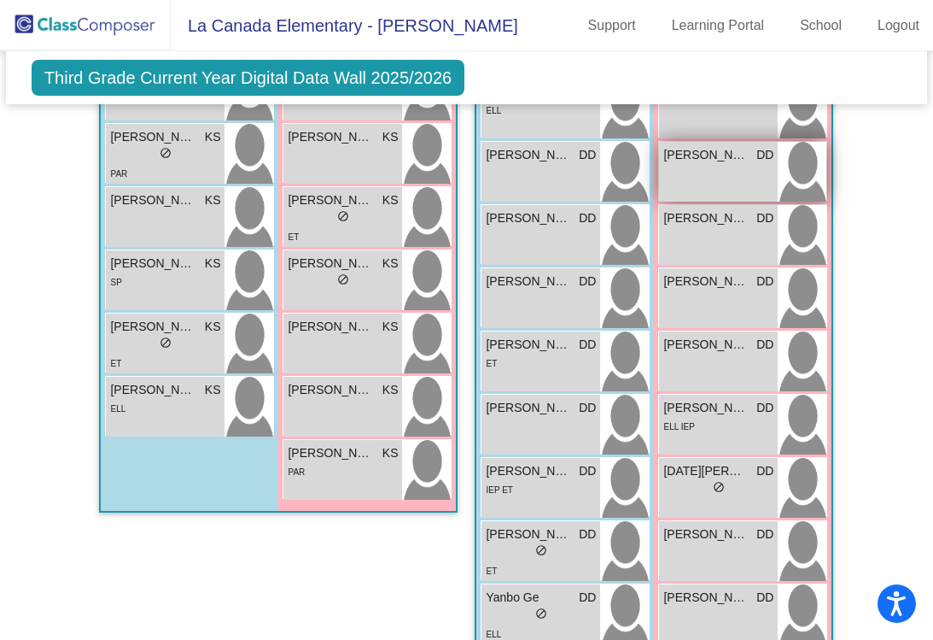
click at [731, 166] on div "Ellen Jing DD lock do_not_disturb_alt" at bounding box center [718, 172] width 119 height 60
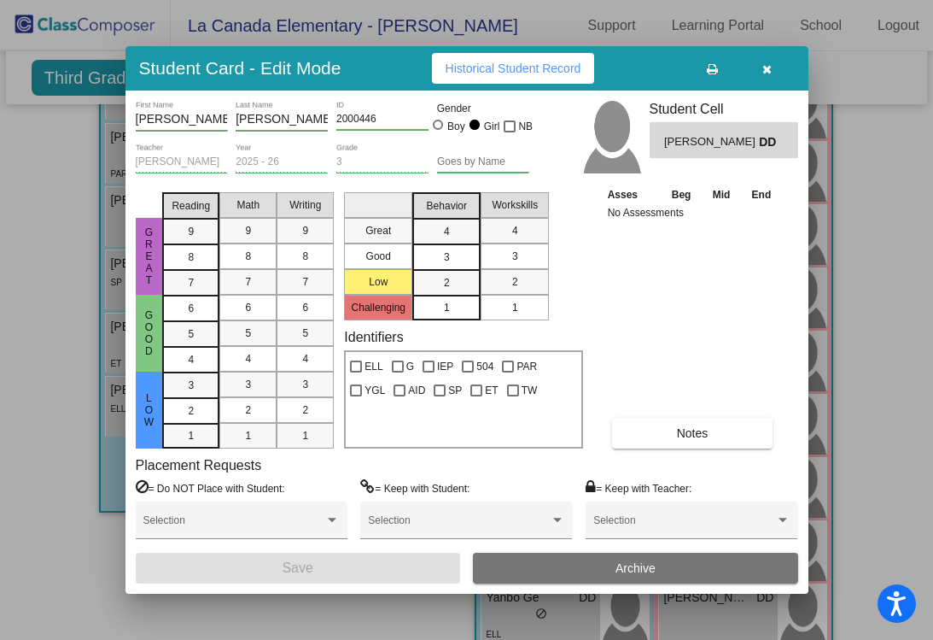
click at [540, 89] on div "Student Card - Edit Mode Historical Student Record" at bounding box center [467, 68] width 683 height 44
click at [544, 74] on span "Historical Student Record" at bounding box center [514, 68] width 136 height 14
click at [774, 68] on button "button" at bounding box center [767, 68] width 55 height 31
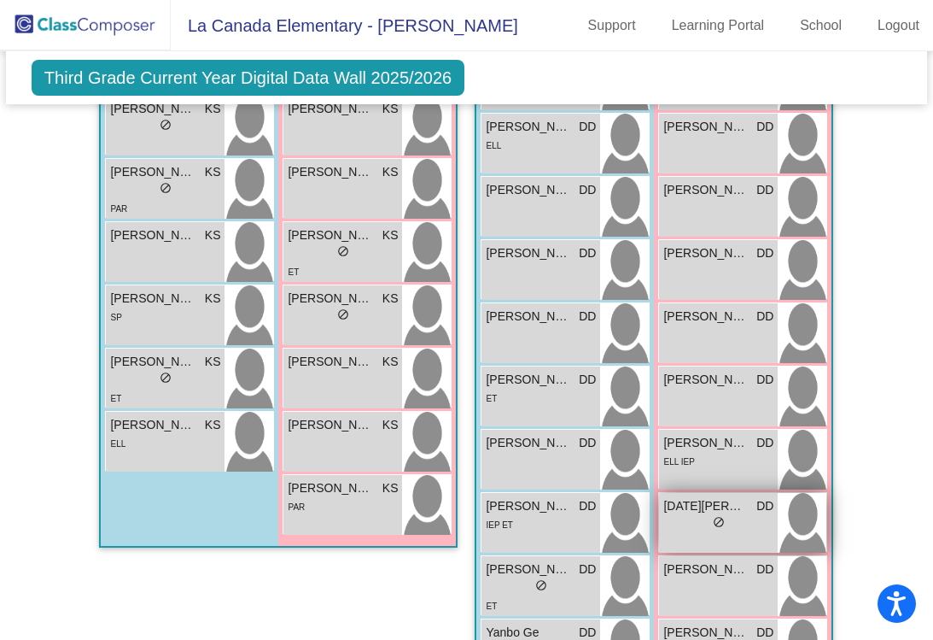
scroll to position [1673, 0]
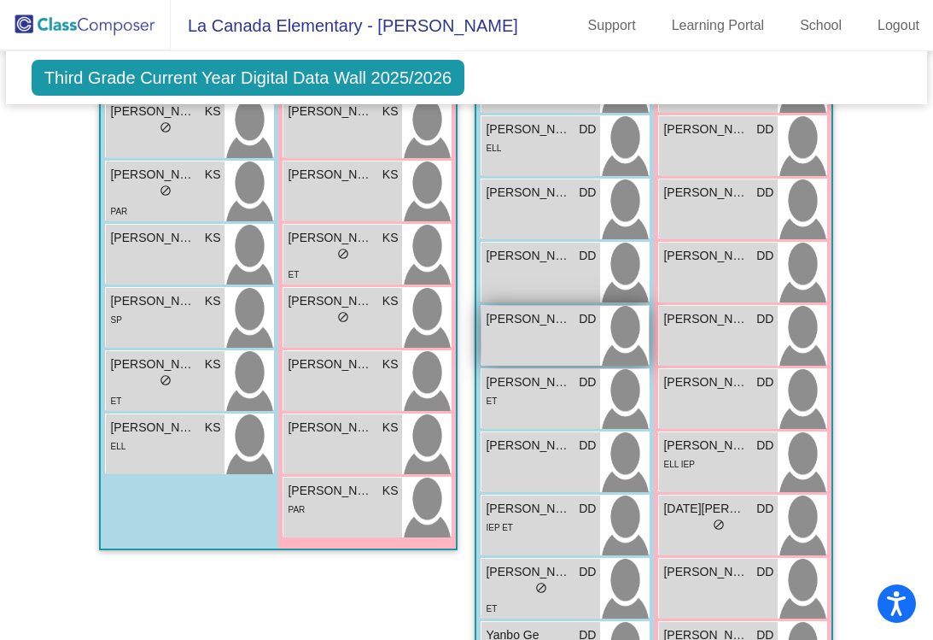
click at [543, 310] on span "Dylan Hwang" at bounding box center [528, 319] width 85 height 18
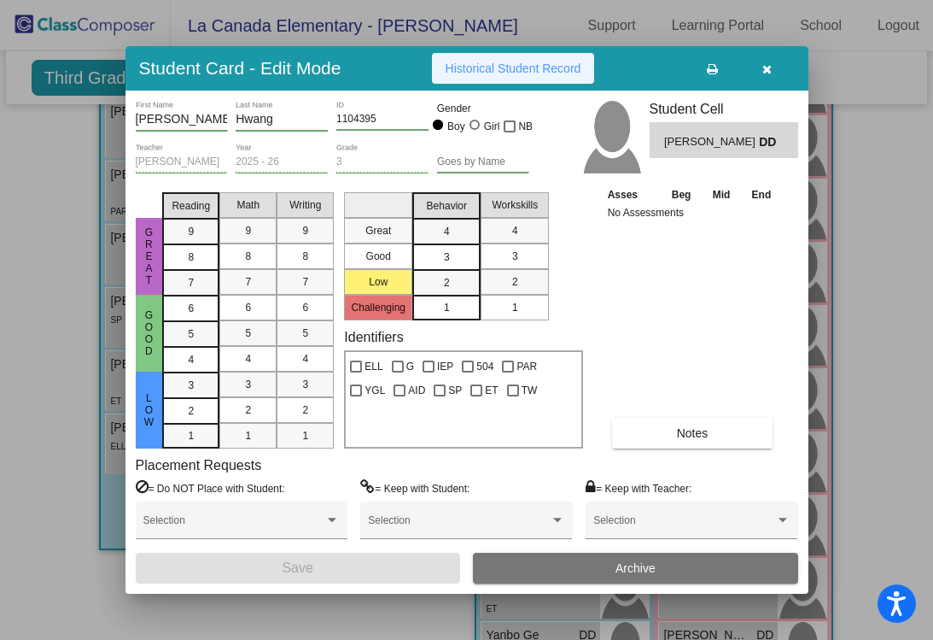
click at [554, 76] on button "Historical Student Record" at bounding box center [513, 68] width 163 height 31
click at [767, 68] on icon "button" at bounding box center [766, 69] width 9 height 12
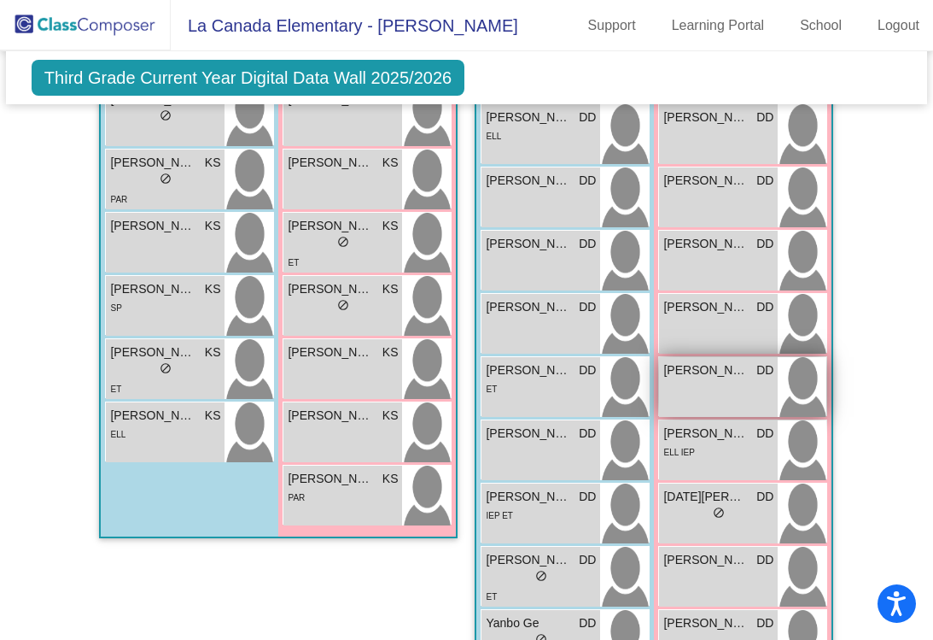
scroll to position [1797, 0]
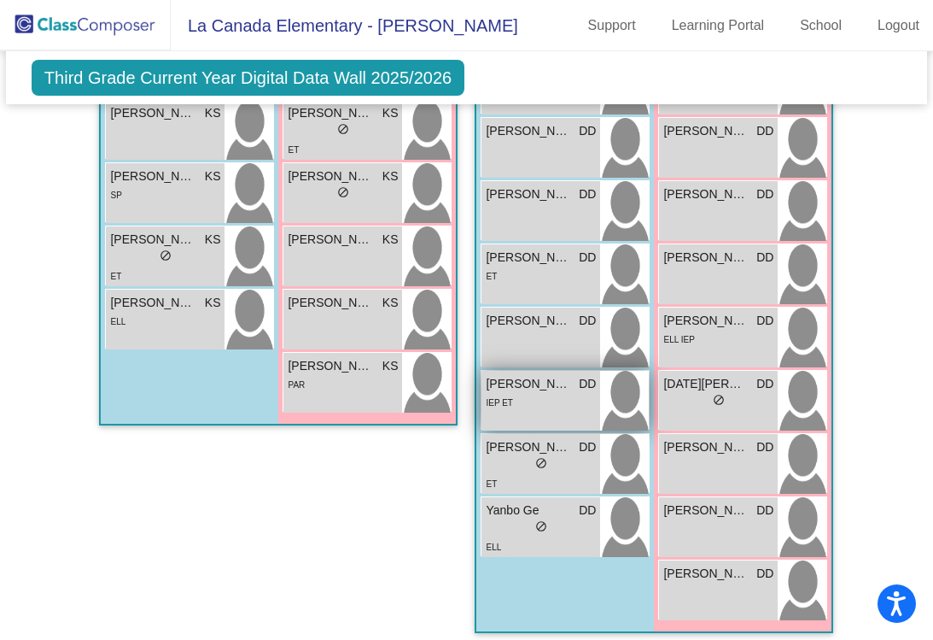
click at [539, 393] on div "IEP ET" at bounding box center [541, 402] width 110 height 18
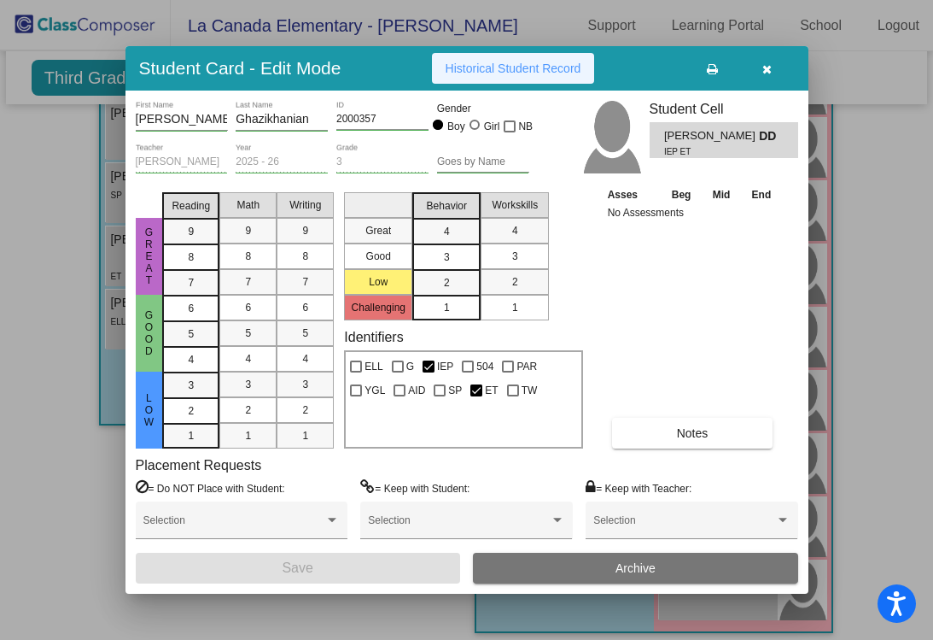
click at [554, 74] on span "Historical Student Record" at bounding box center [514, 68] width 136 height 14
click at [767, 69] on icon "button" at bounding box center [766, 69] width 9 height 12
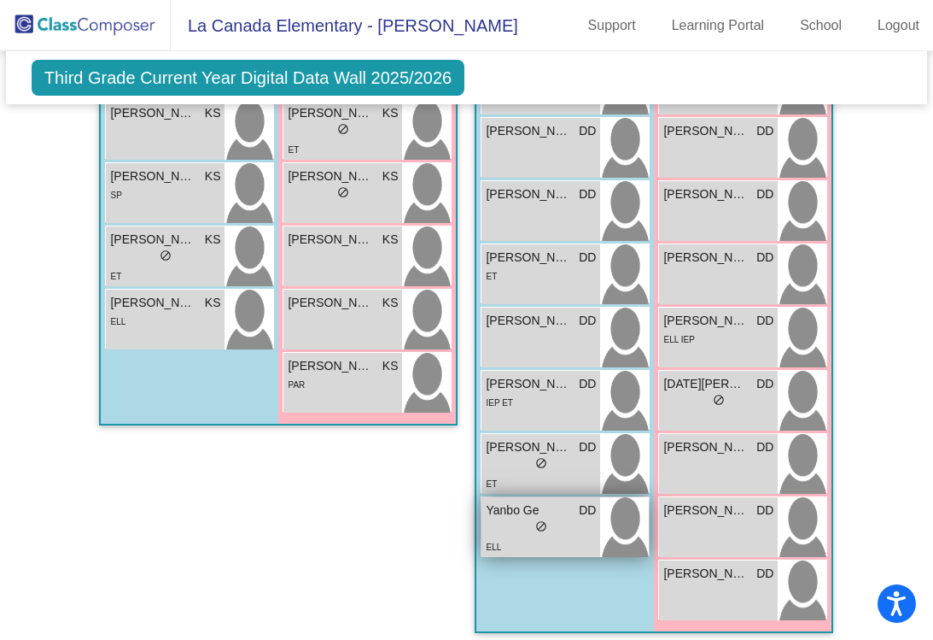
click at [564, 501] on span "Yanbo Ge" at bounding box center [528, 510] width 85 height 18
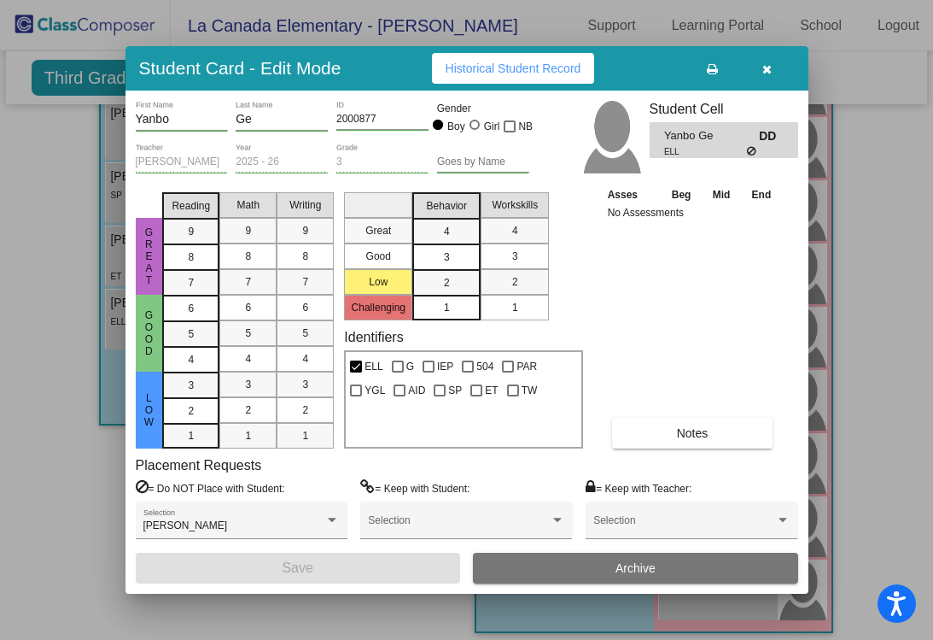
click at [529, 77] on button "Historical Student Record" at bounding box center [513, 68] width 163 height 31
click at [765, 73] on icon "button" at bounding box center [766, 69] width 9 height 12
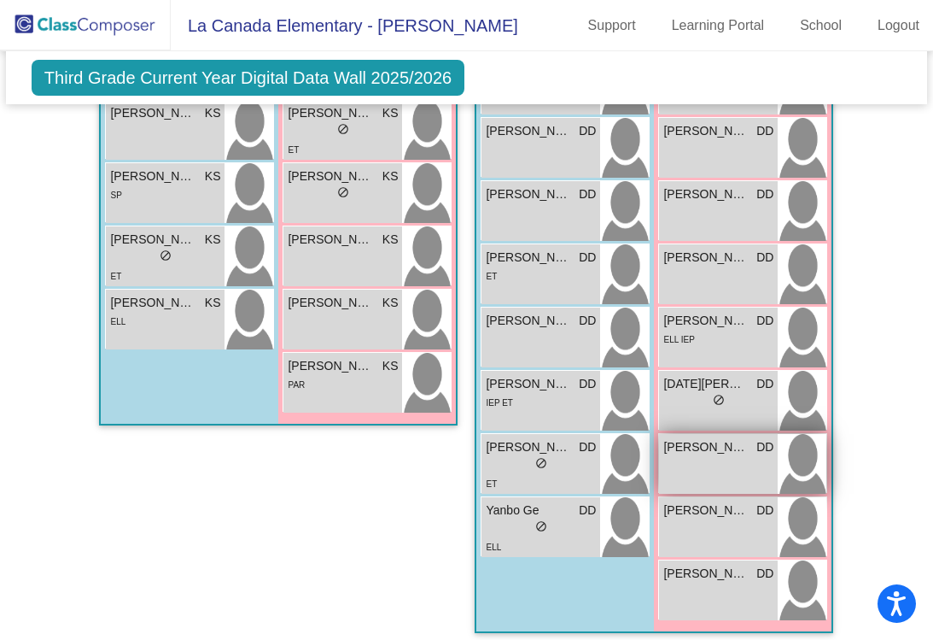
click at [684, 438] on span "Nina Fu" at bounding box center [705, 447] width 85 height 18
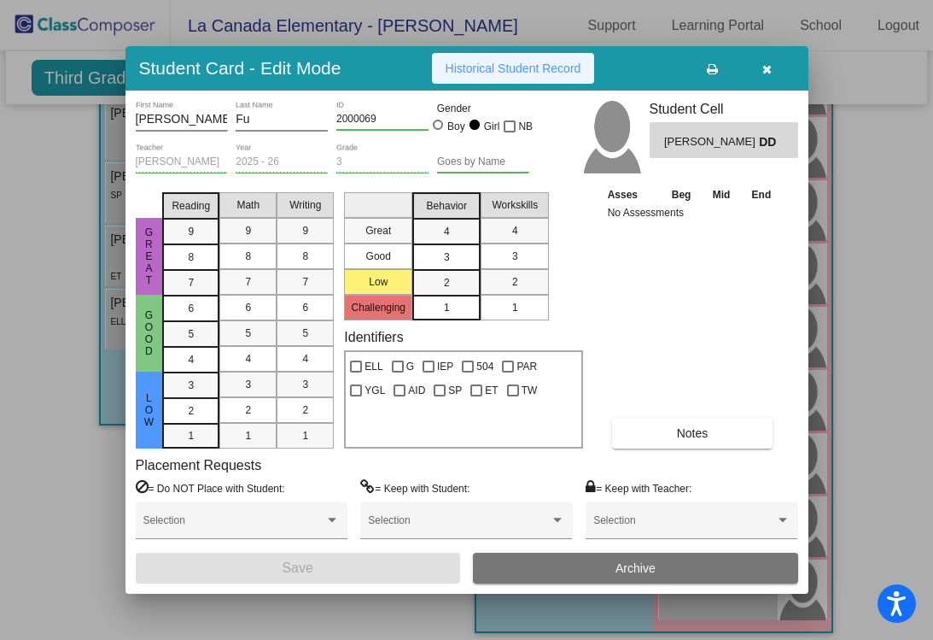
click at [497, 67] on span "Historical Student Record" at bounding box center [514, 68] width 136 height 14
click at [766, 69] on icon "button" at bounding box center [766, 69] width 9 height 12
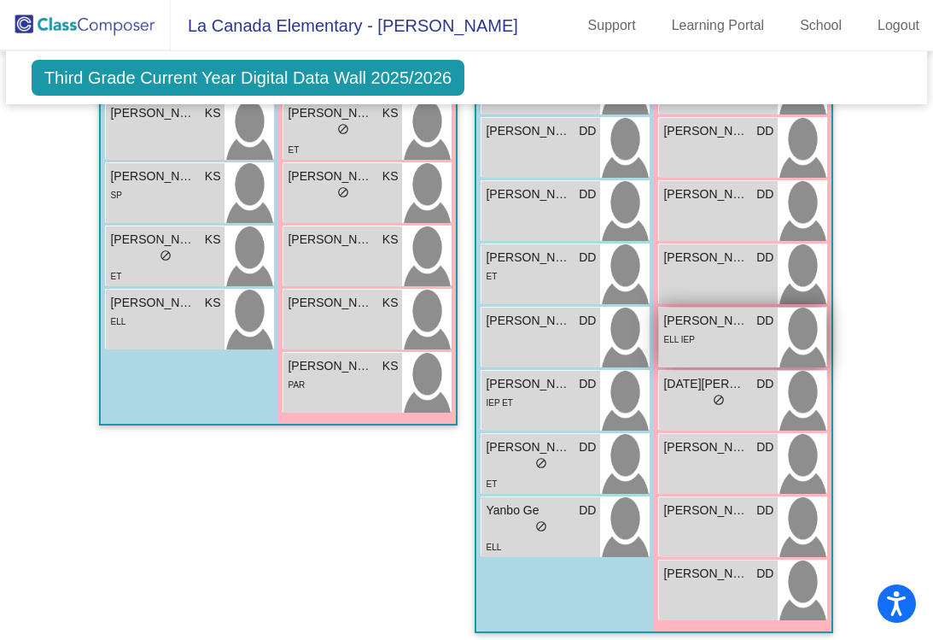
scroll to position [1792, 0]
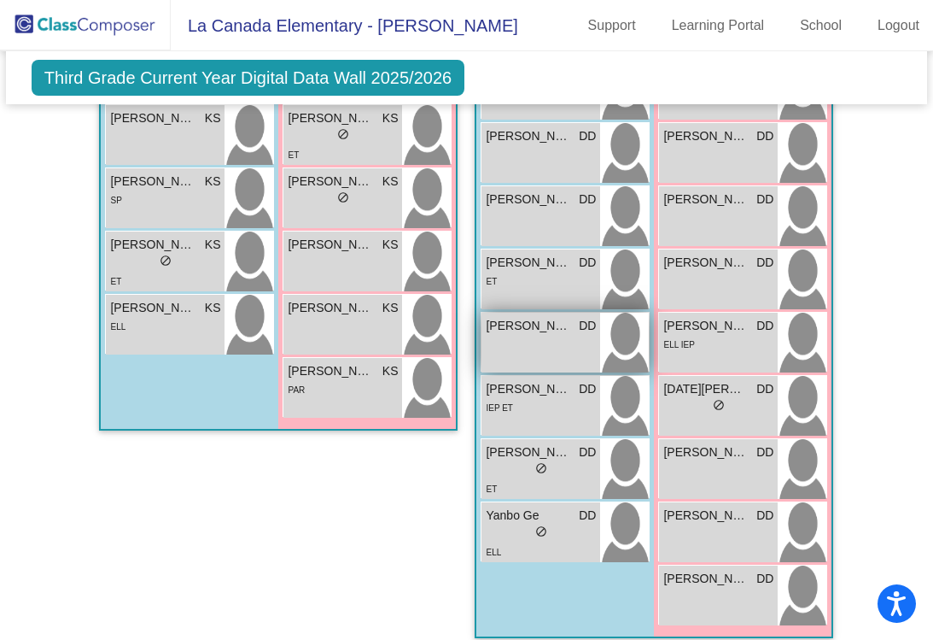
click at [517, 317] on span "Liam Feliciano" at bounding box center [528, 326] width 85 height 18
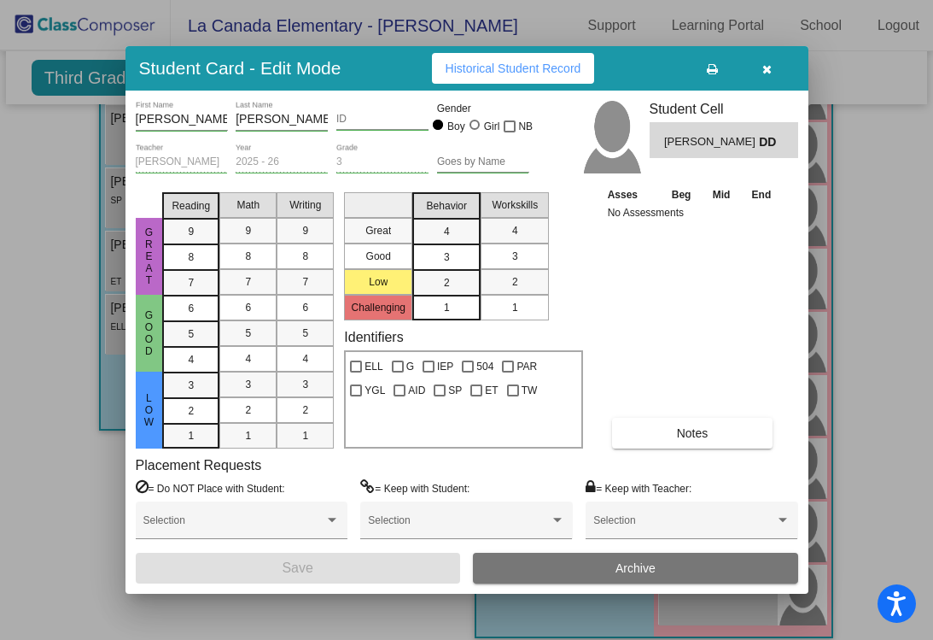
click at [529, 82] on button "Historical Student Record" at bounding box center [513, 68] width 163 height 31
click at [770, 67] on icon "button" at bounding box center [766, 69] width 9 height 12
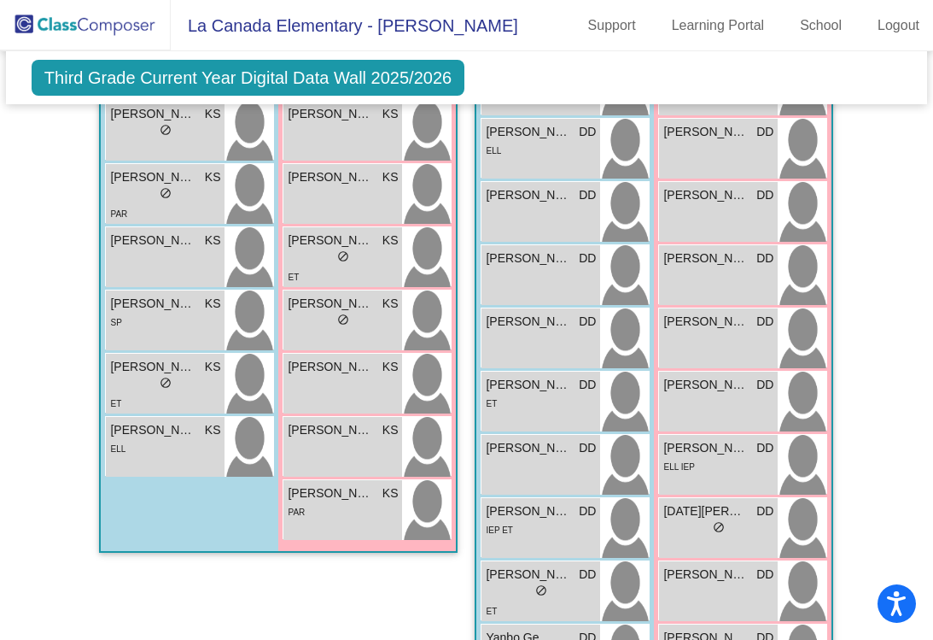
scroll to position [1655, 0]
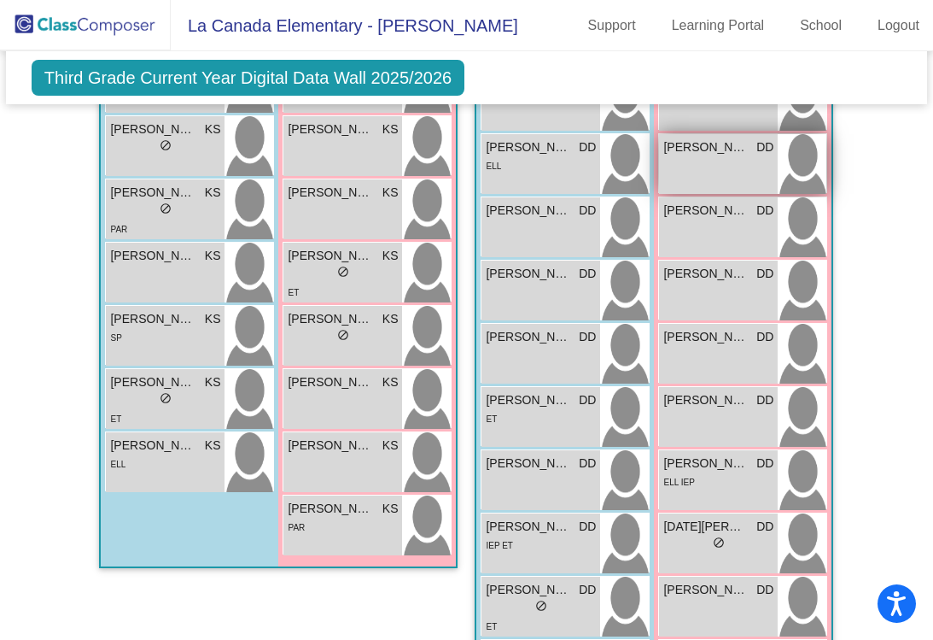
click at [704, 138] on span "Charlotte Etters" at bounding box center [705, 147] width 85 height 18
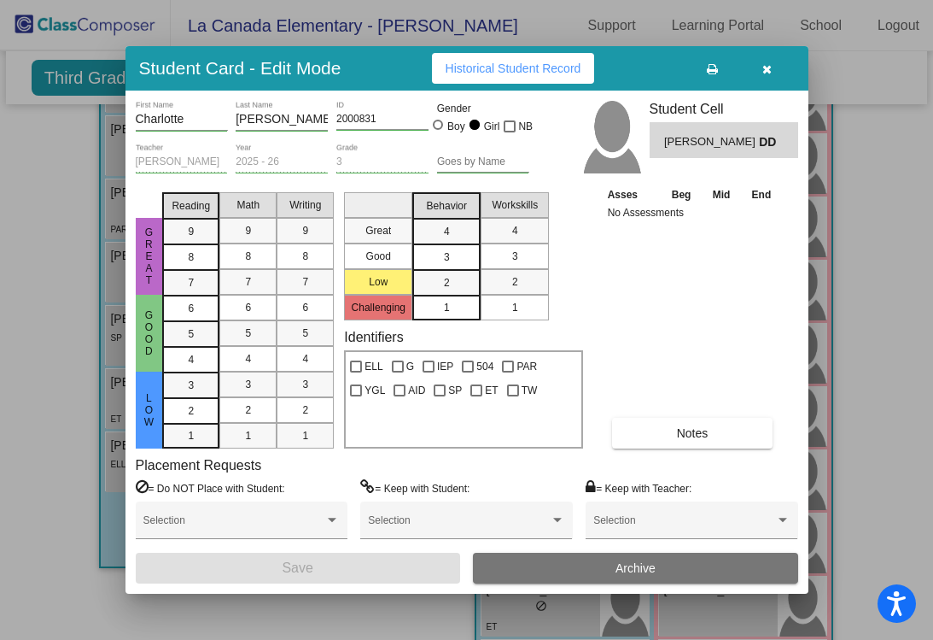
click at [558, 68] on span "Historical Student Record" at bounding box center [514, 68] width 136 height 14
click at [772, 77] on button "button" at bounding box center [767, 68] width 55 height 31
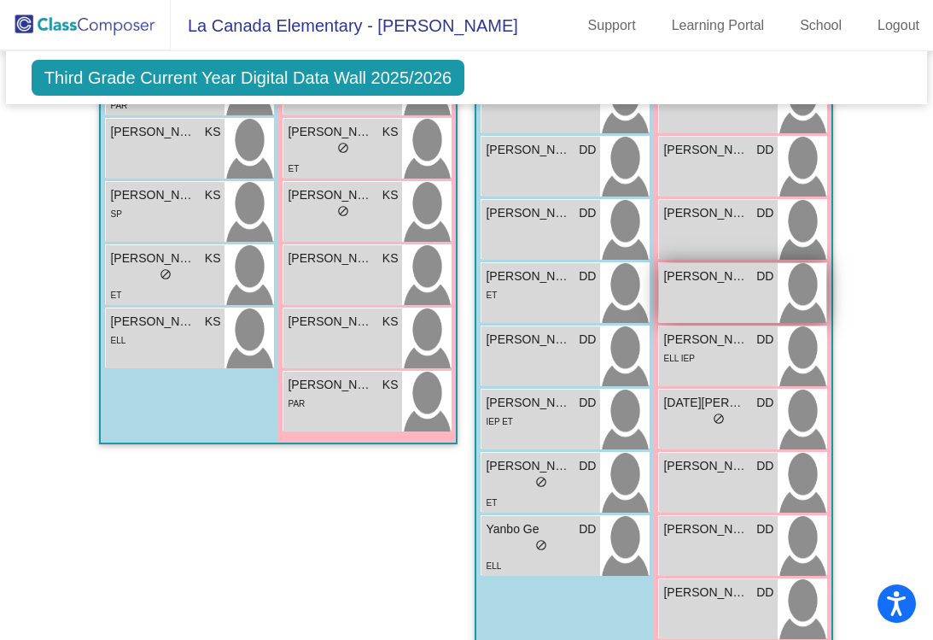
scroll to position [1797, 0]
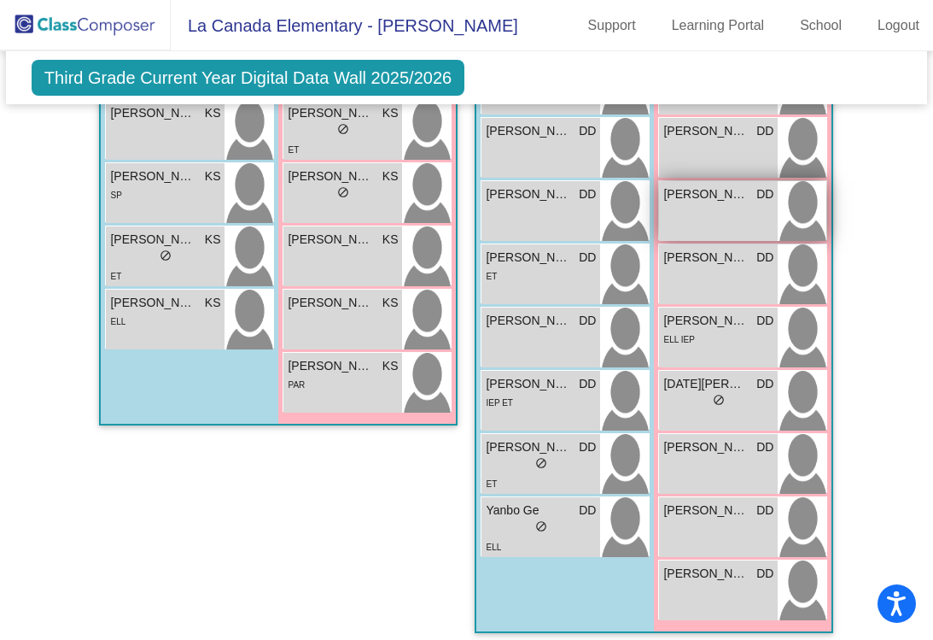
click at [687, 185] on span "Josephine Dyce" at bounding box center [705, 194] width 85 height 18
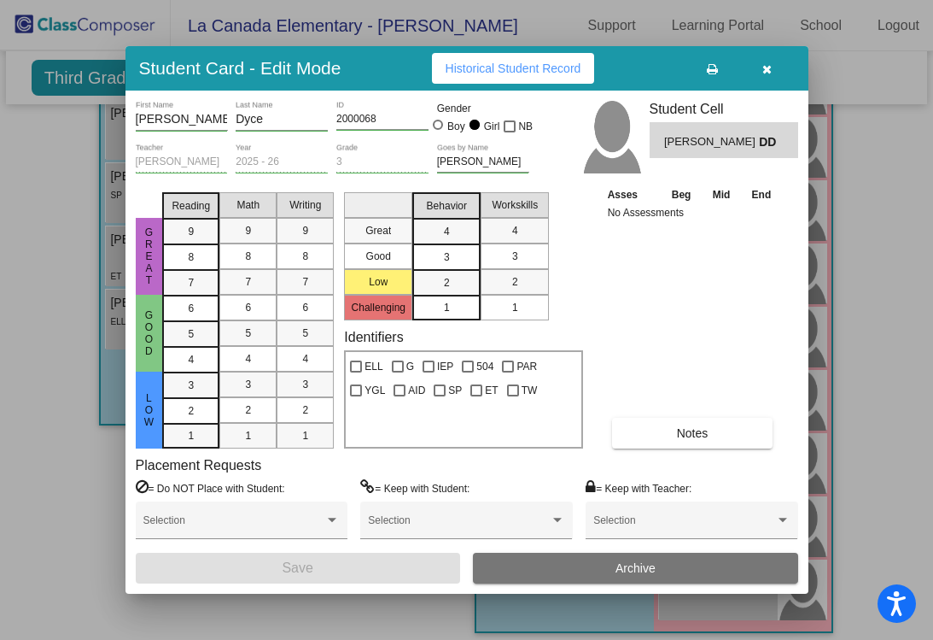
click at [576, 61] on span "Historical Student Record" at bounding box center [514, 68] width 136 height 14
click at [761, 65] on button "button" at bounding box center [767, 68] width 55 height 31
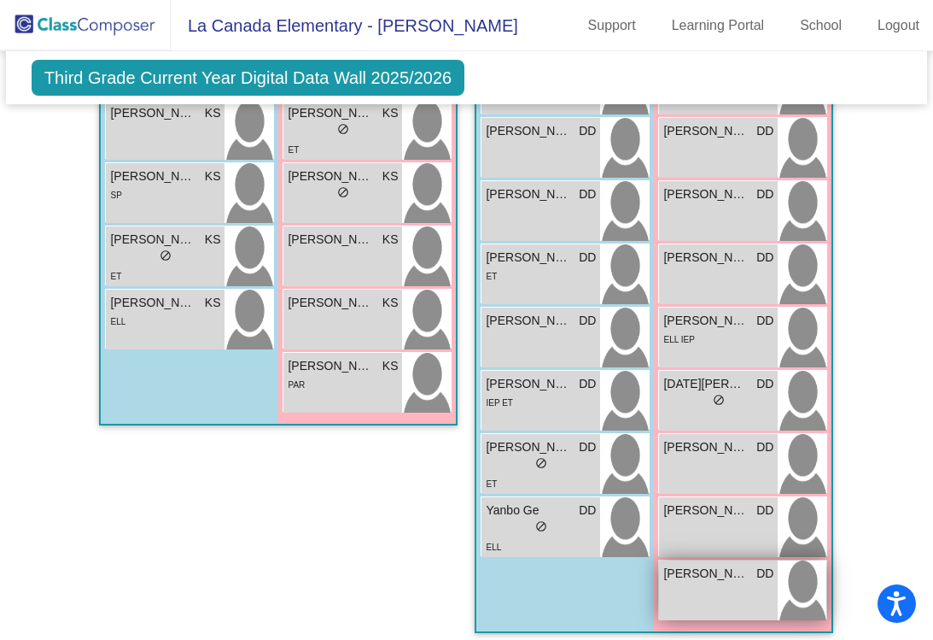
click at [693, 564] on span "Romy Cha" at bounding box center [705, 573] width 85 height 18
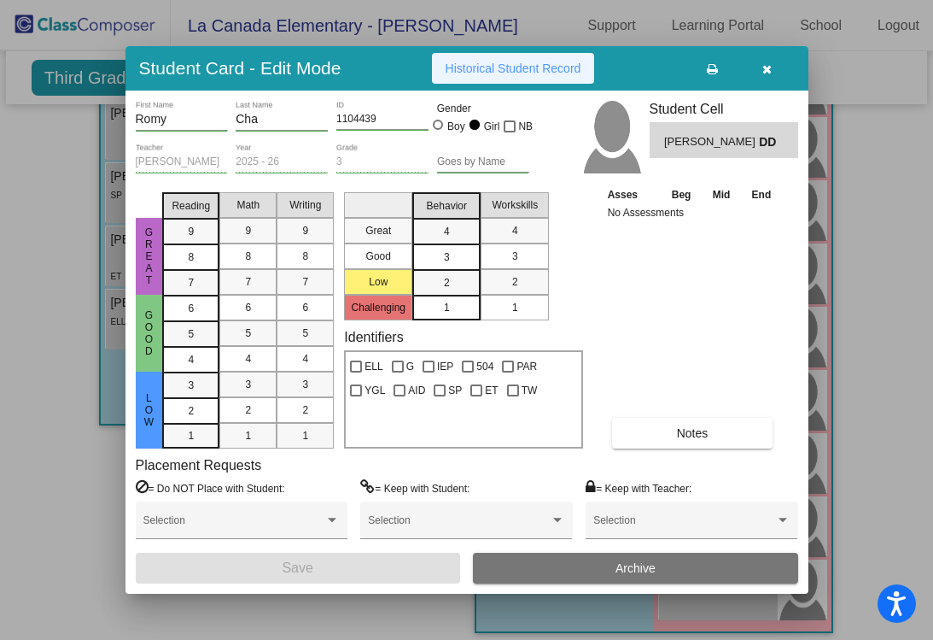
click at [593, 67] on button "Historical Student Record" at bounding box center [513, 68] width 163 height 31
click at [762, 62] on span "button" at bounding box center [766, 68] width 9 height 14
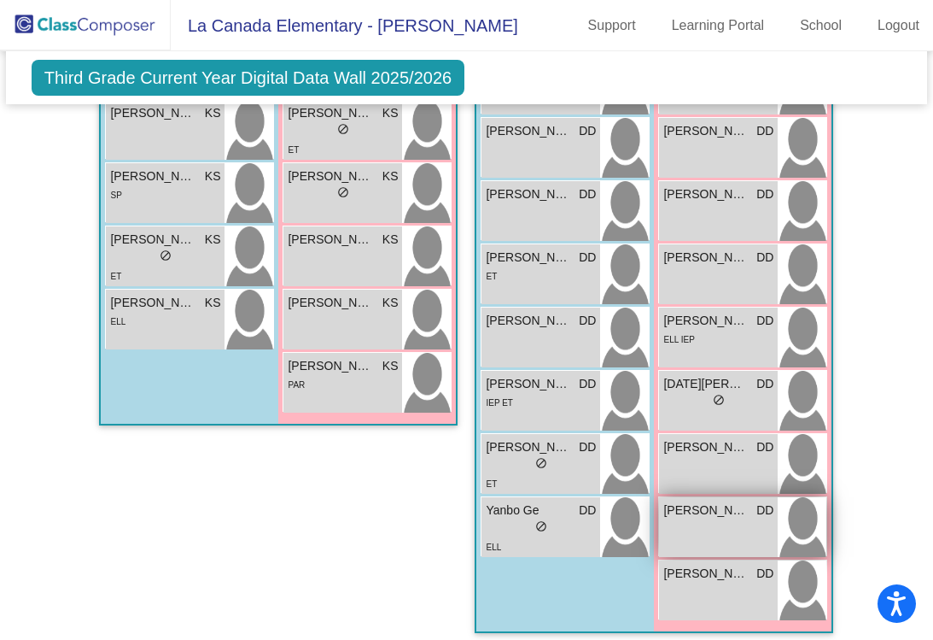
scroll to position [1796, 0]
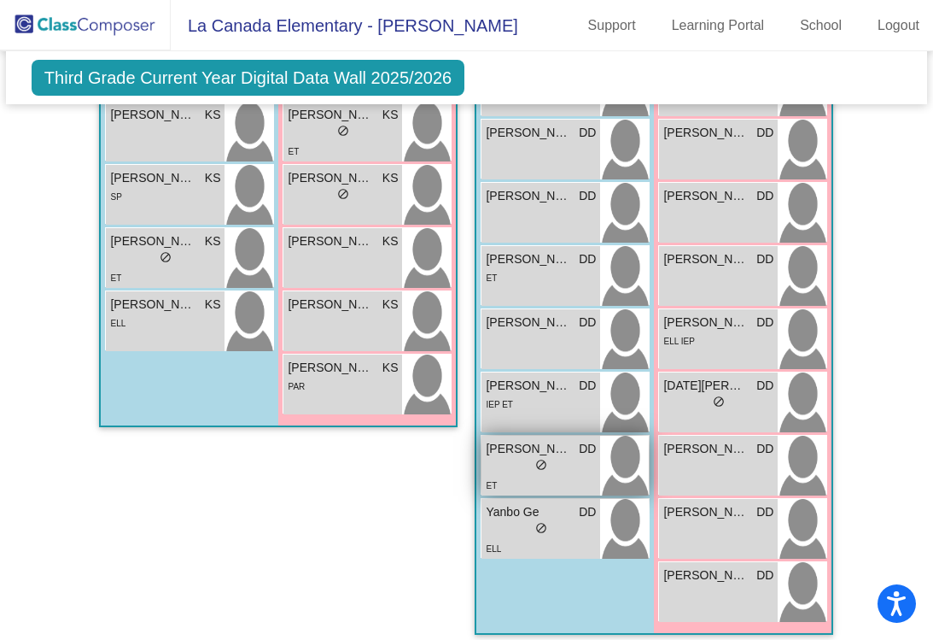
click at [556, 440] on span "Srivas Bala" at bounding box center [528, 449] width 85 height 18
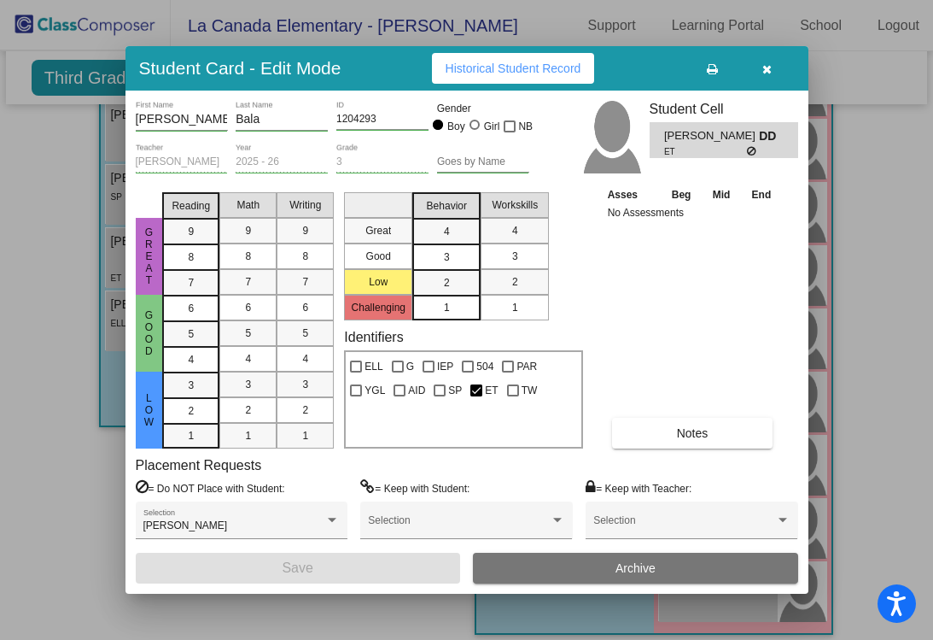
click at [509, 67] on span "Historical Student Record" at bounding box center [514, 68] width 136 height 14
